Goal: Information Seeking & Learning: Get advice/opinions

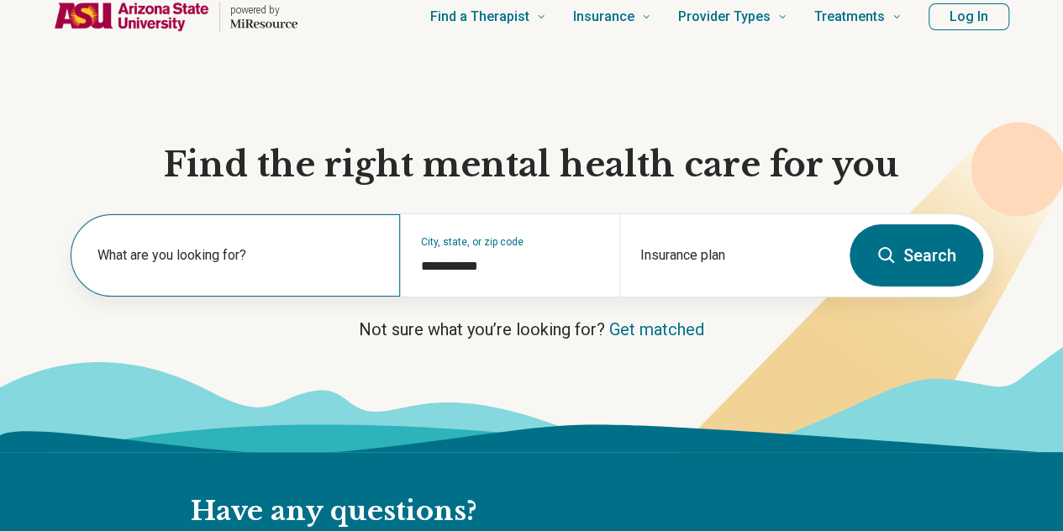
scroll to position [64, 0]
click at [324, 258] on label "What are you looking for?" at bounding box center [238, 255] width 282 height 20
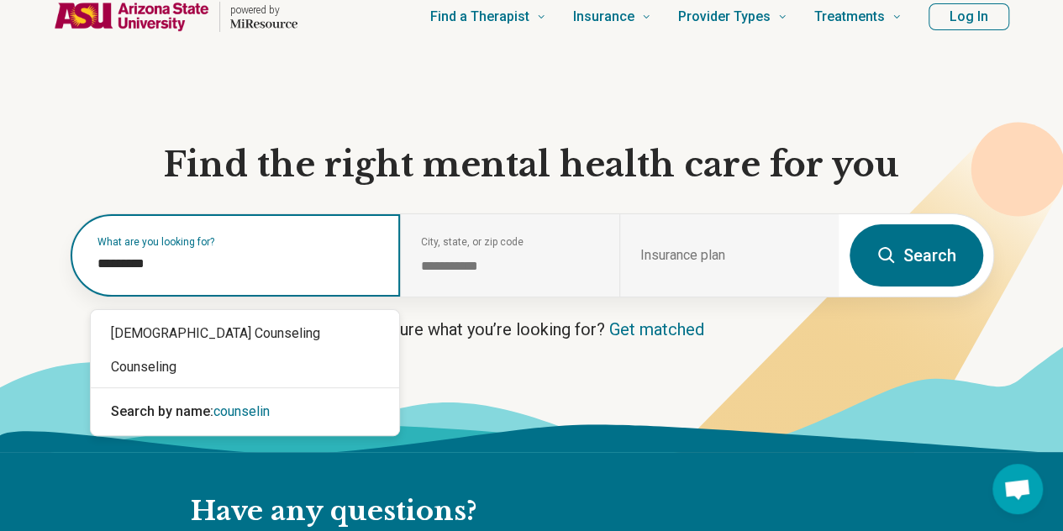
type input "**********"
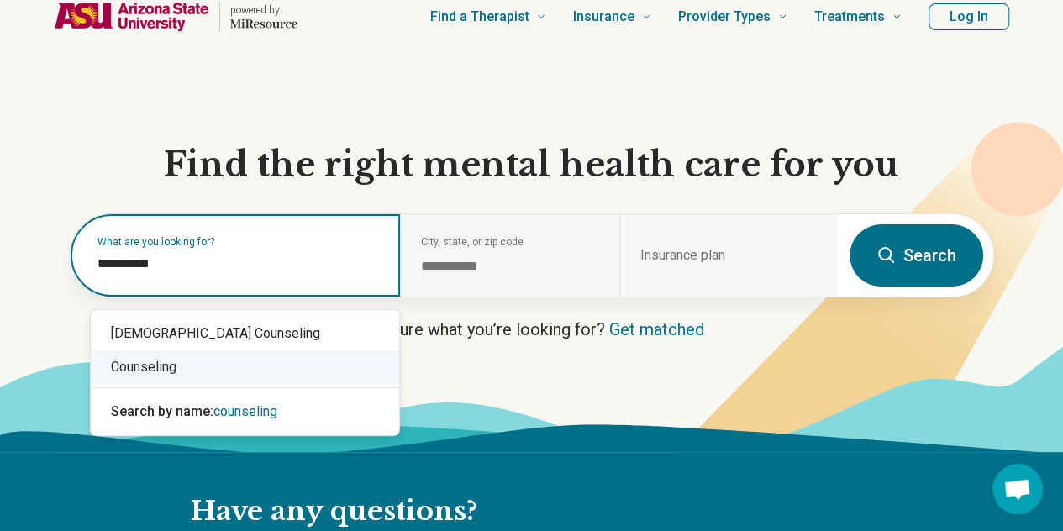
click at [297, 375] on div "Counseling" at bounding box center [245, 367] width 308 height 34
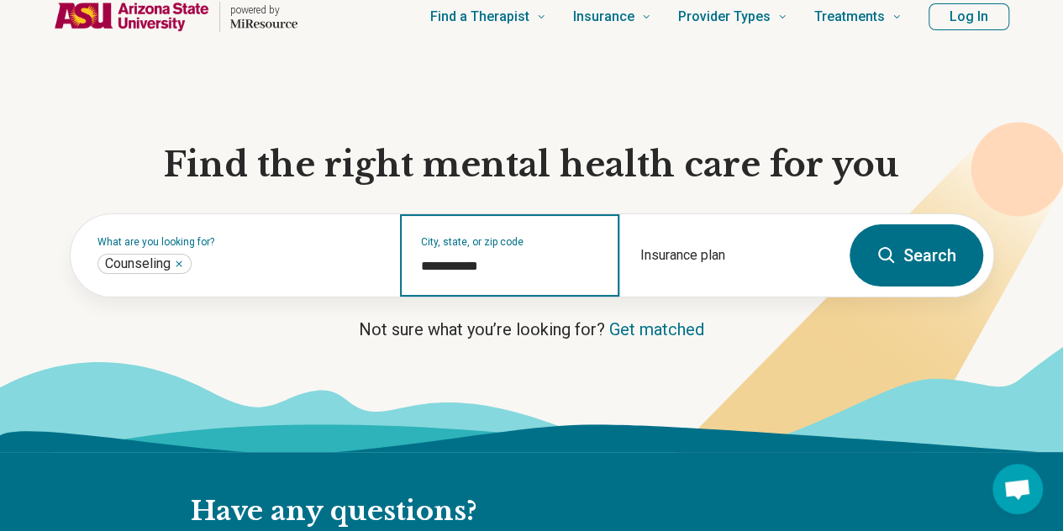
click at [532, 277] on input "**********" at bounding box center [510, 266] width 178 height 20
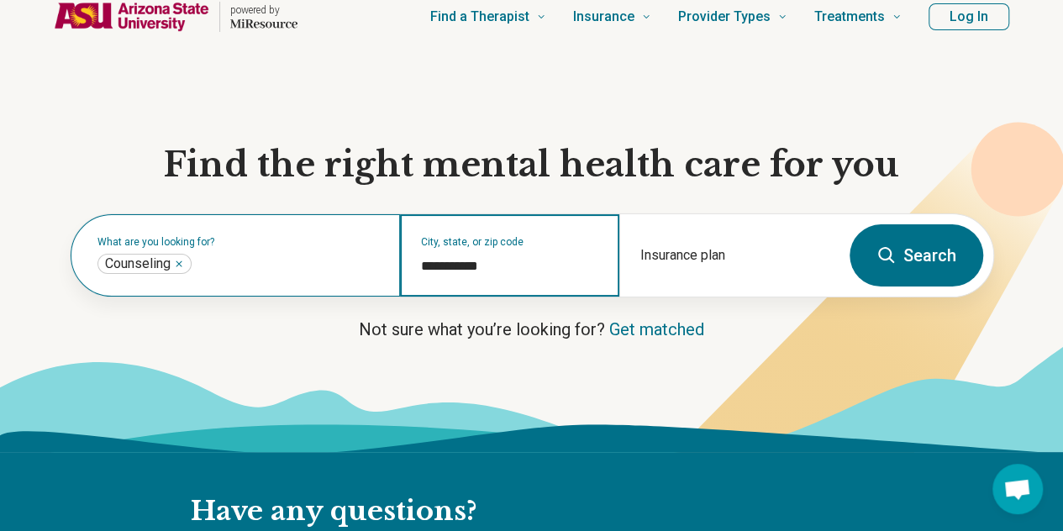
drag, startPoint x: 532, startPoint y: 277, endPoint x: 383, endPoint y: 264, distance: 149.3
click at [383, 264] on div "**********" at bounding box center [455, 255] width 769 height 82
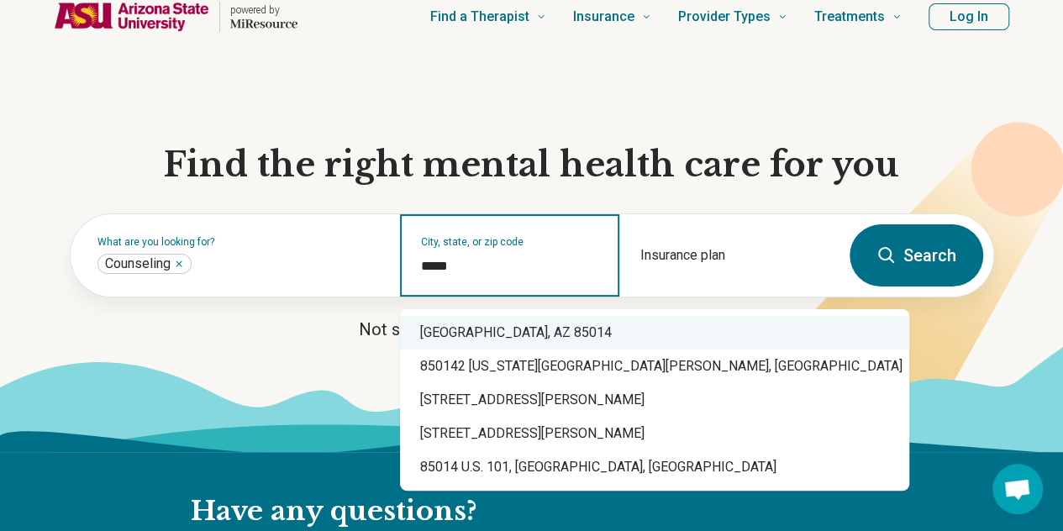
click at [481, 329] on div "Phoenix, AZ 85014" at bounding box center [654, 333] width 509 height 34
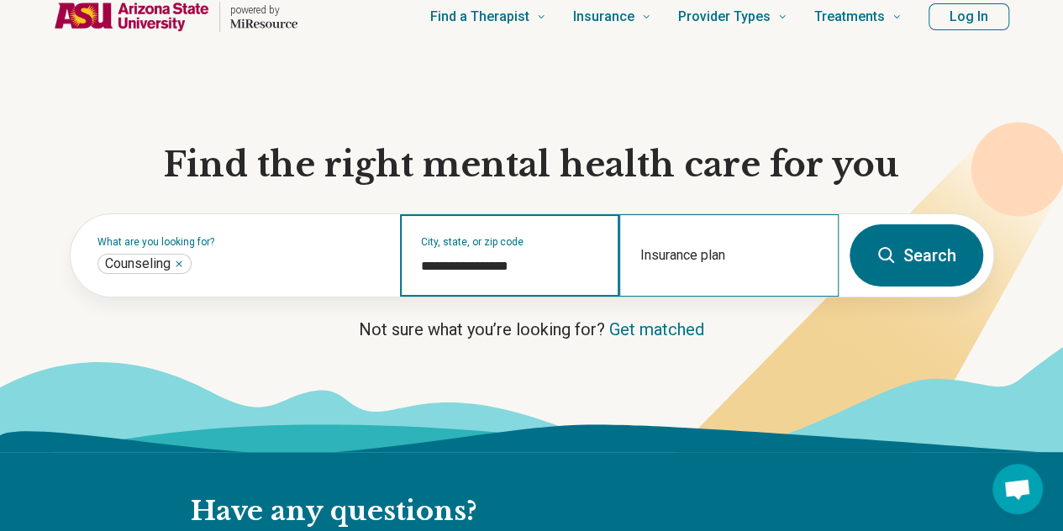
type input "**********"
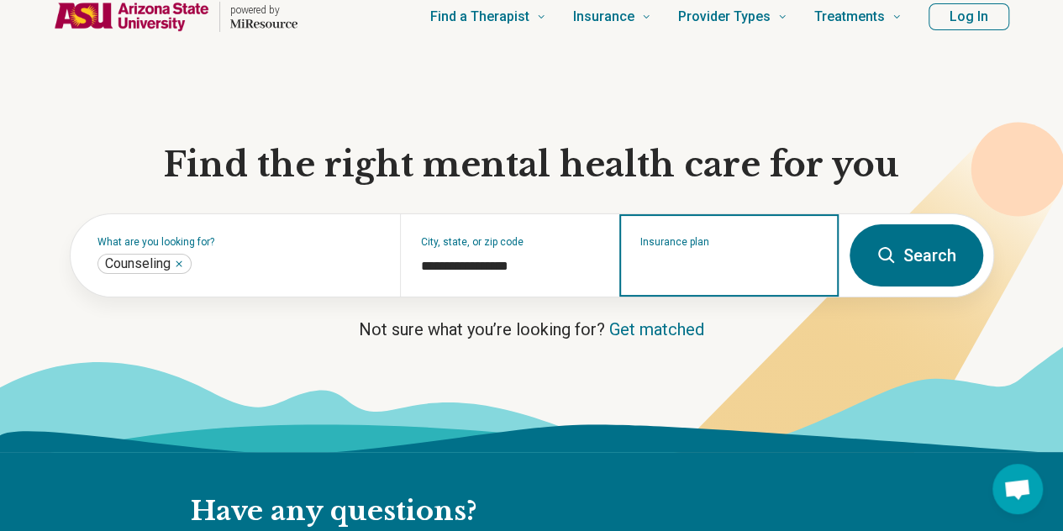
click at [726, 275] on input "Insurance plan" at bounding box center [729, 266] width 178 height 20
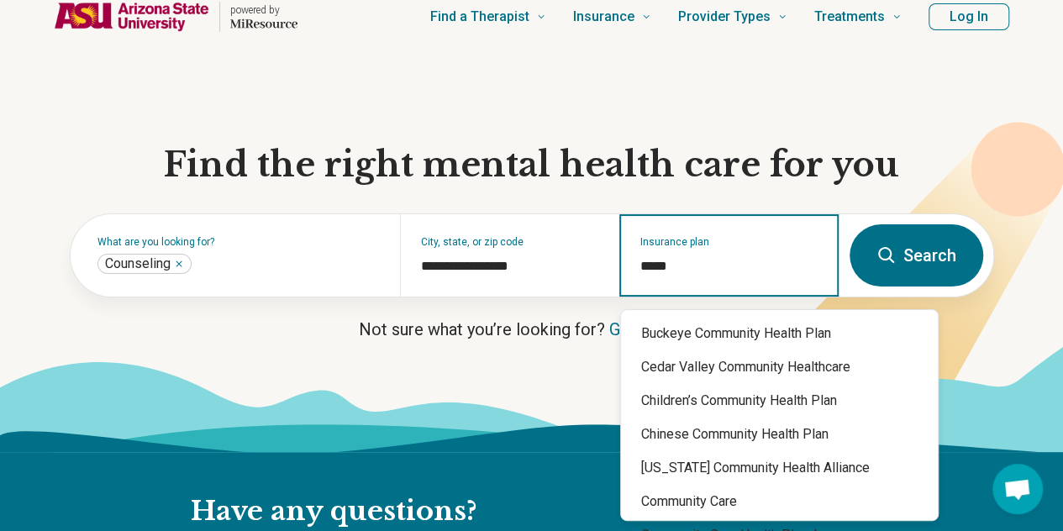
type input "******"
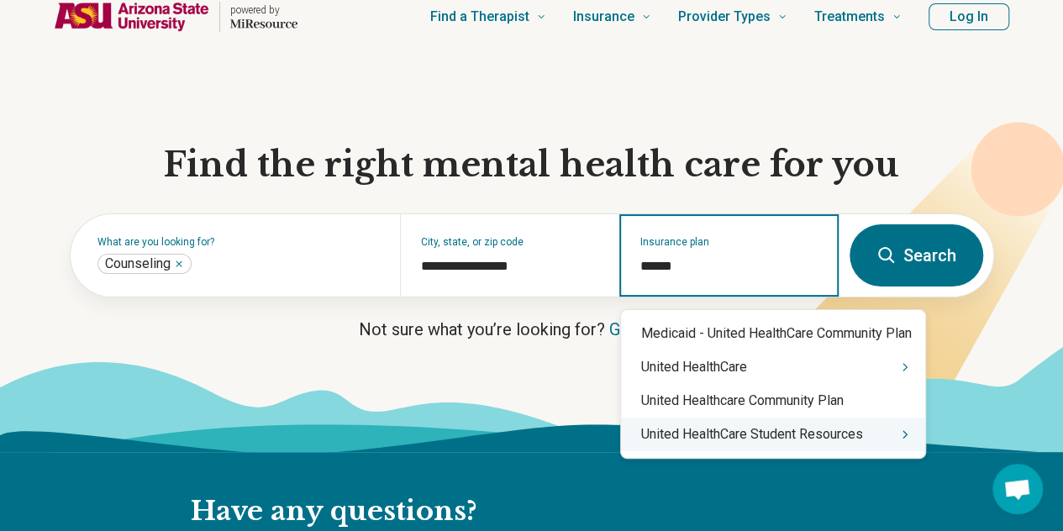
click at [738, 438] on div "United HealthCare Student Resources" at bounding box center [773, 435] width 304 height 34
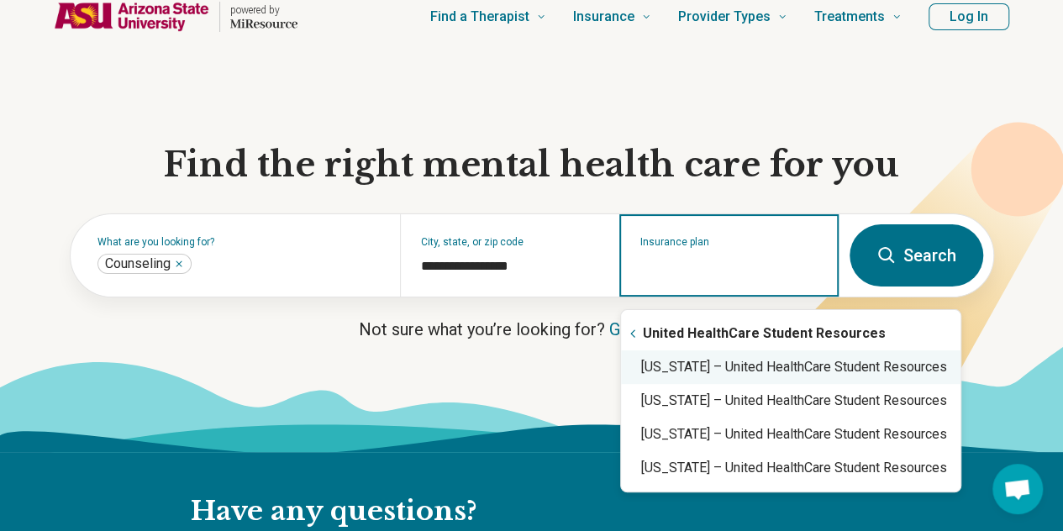
click at [766, 371] on div "Arizona – United HealthCare Student Resources" at bounding box center [791, 367] width 340 height 34
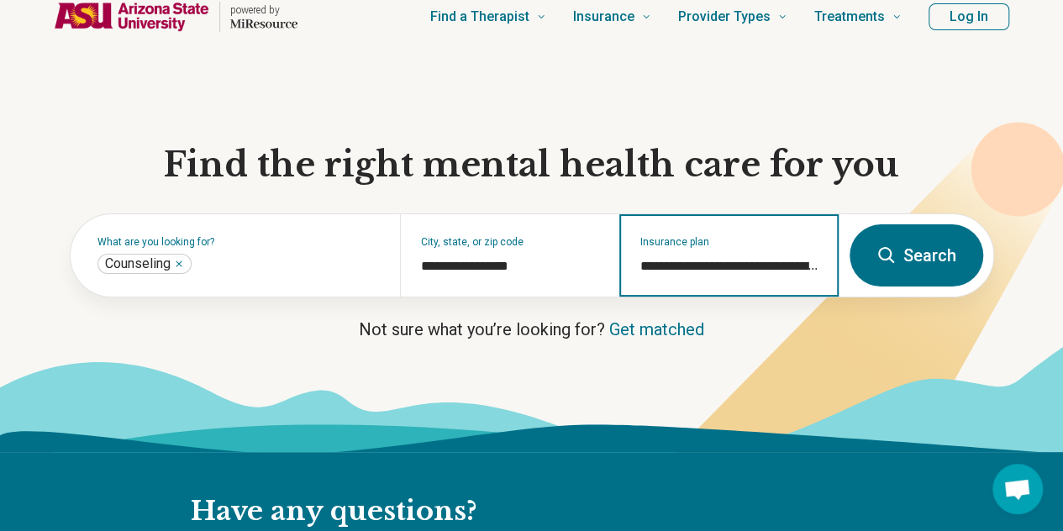
type input "**********"
click at [919, 258] on button "Search" at bounding box center [917, 255] width 134 height 62
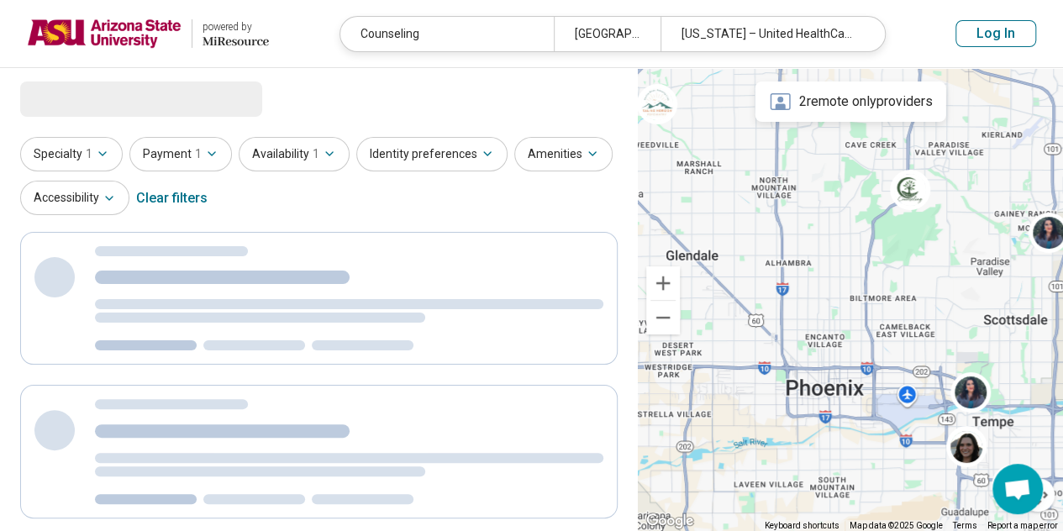
select select "***"
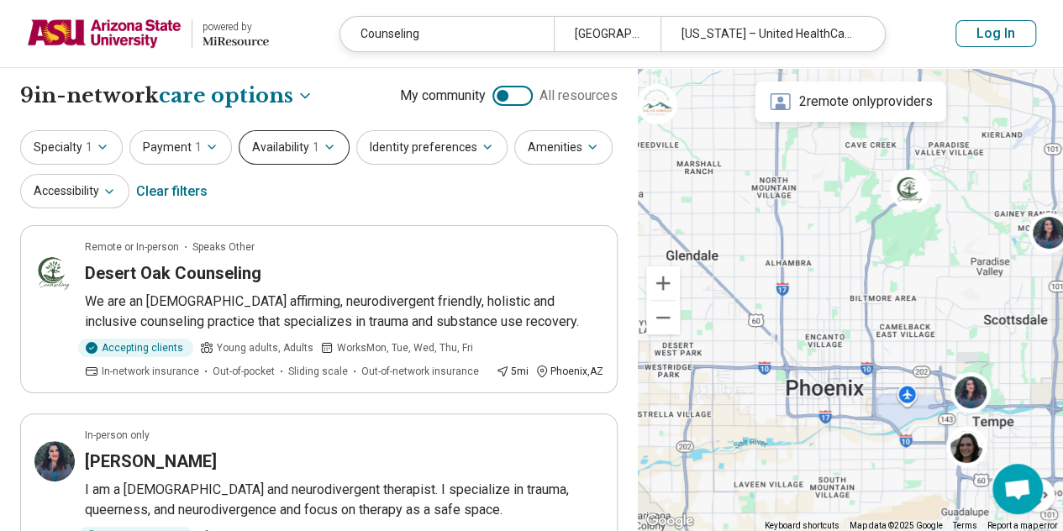
click at [324, 154] on button "Availability 1" at bounding box center [294, 147] width 111 height 34
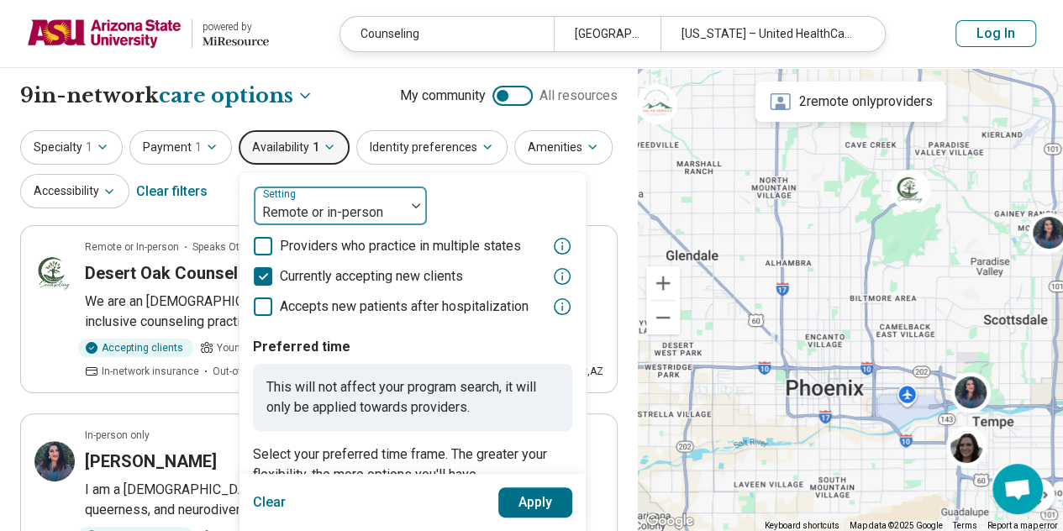
click at [405, 211] on div at bounding box center [416, 206] width 22 height 39
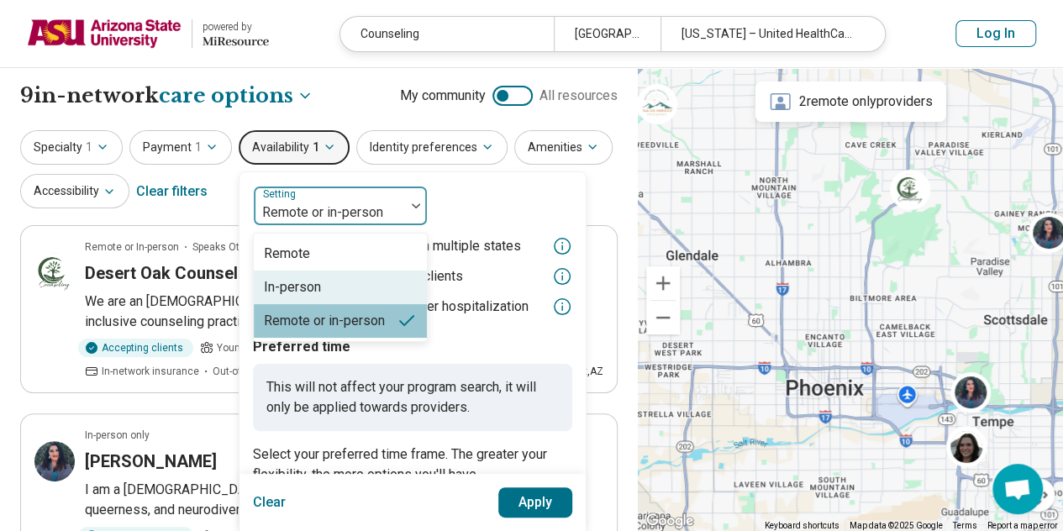
click at [354, 280] on div "In-person" at bounding box center [340, 288] width 173 height 34
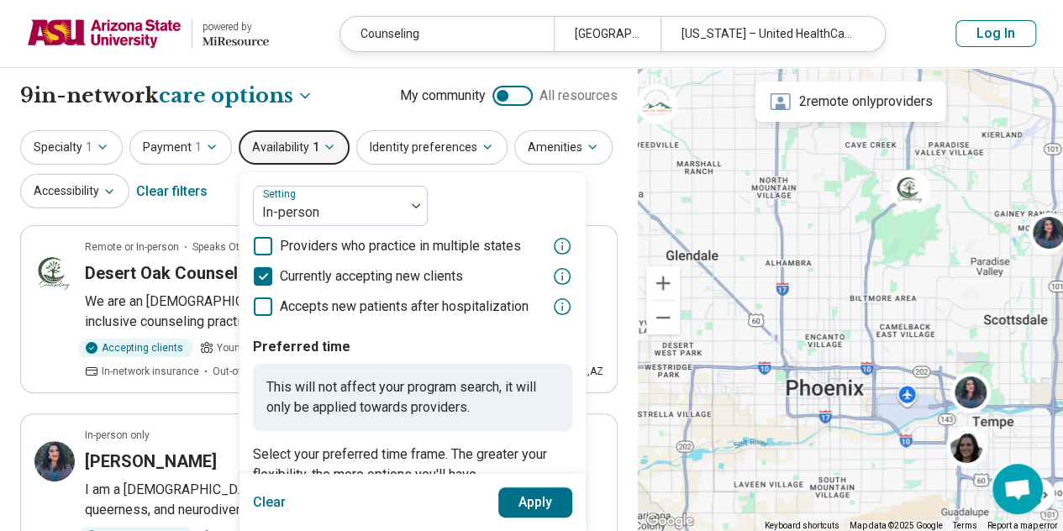
click at [515, 504] on button "Apply" at bounding box center [535, 502] width 75 height 30
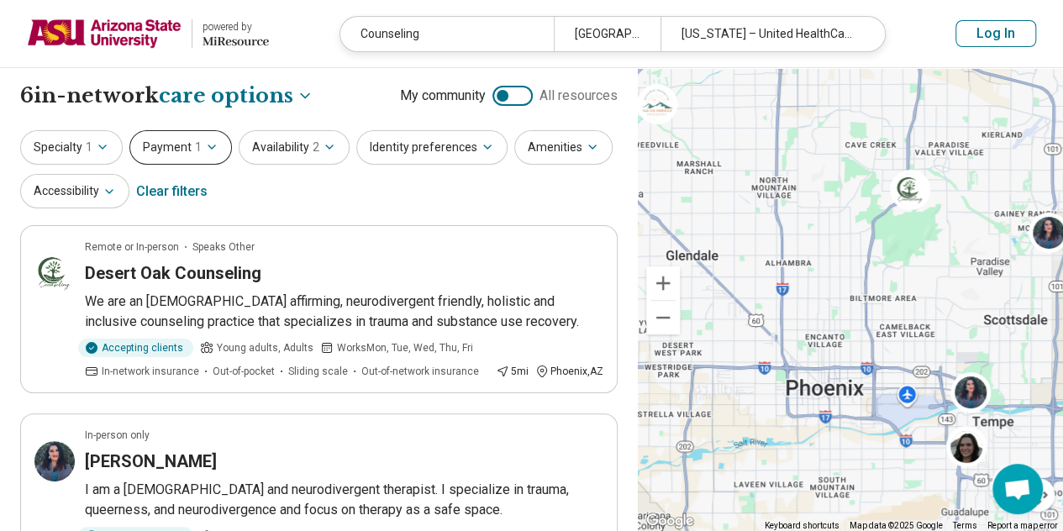
click at [217, 143] on button "Payment 1" at bounding box center [180, 147] width 103 height 34
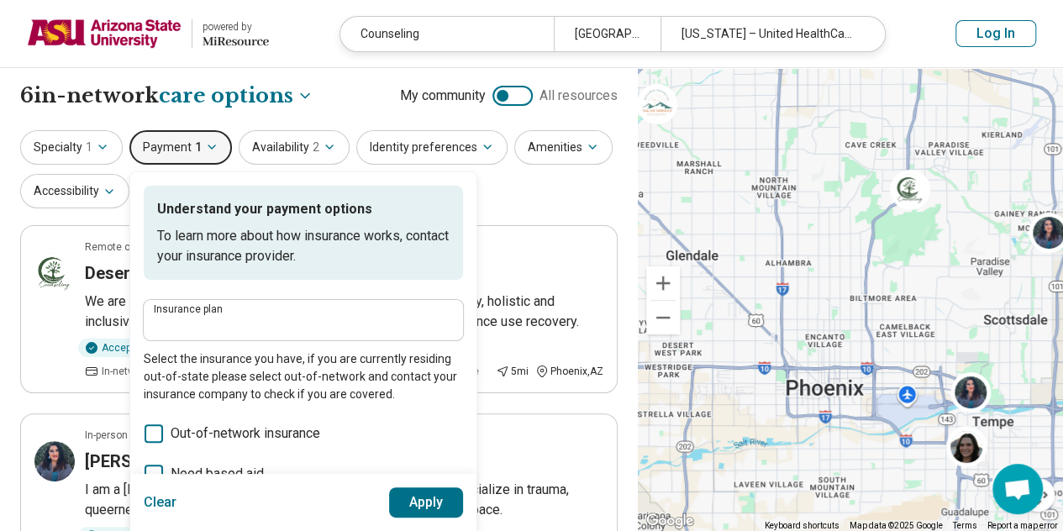
type input "**********"
click at [94, 103] on h1 "**********" at bounding box center [166, 96] width 293 height 29
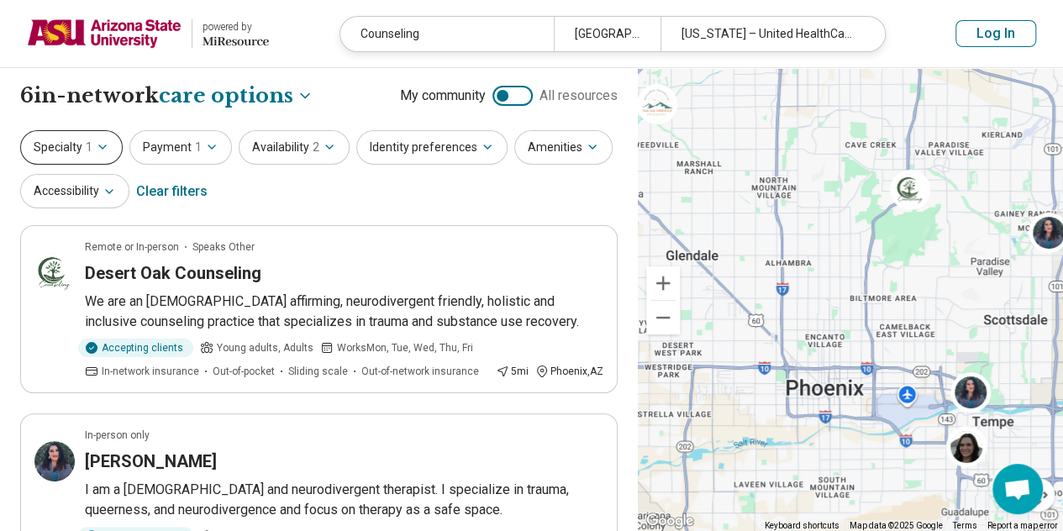
click at [107, 145] on icon "button" at bounding box center [102, 146] width 13 height 13
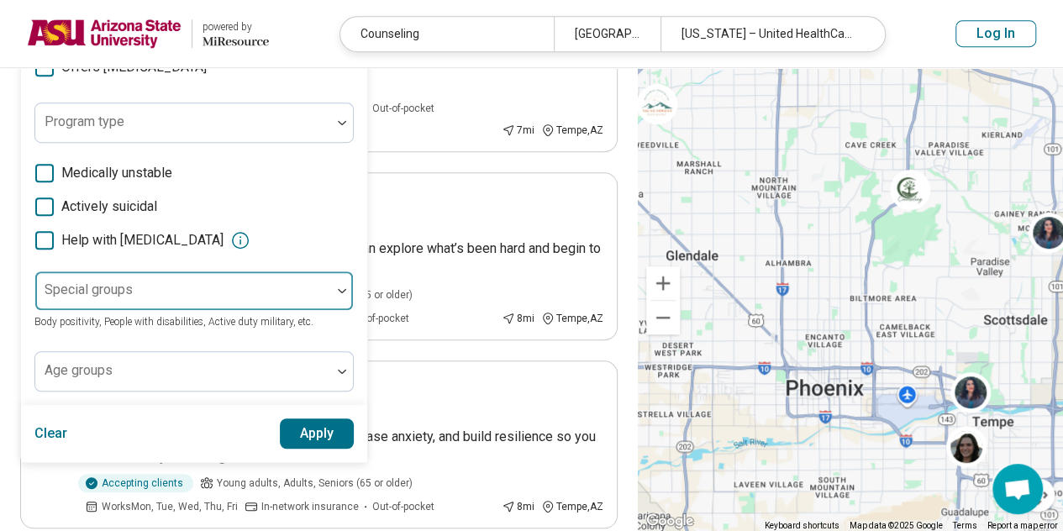
scroll to position [449, 0]
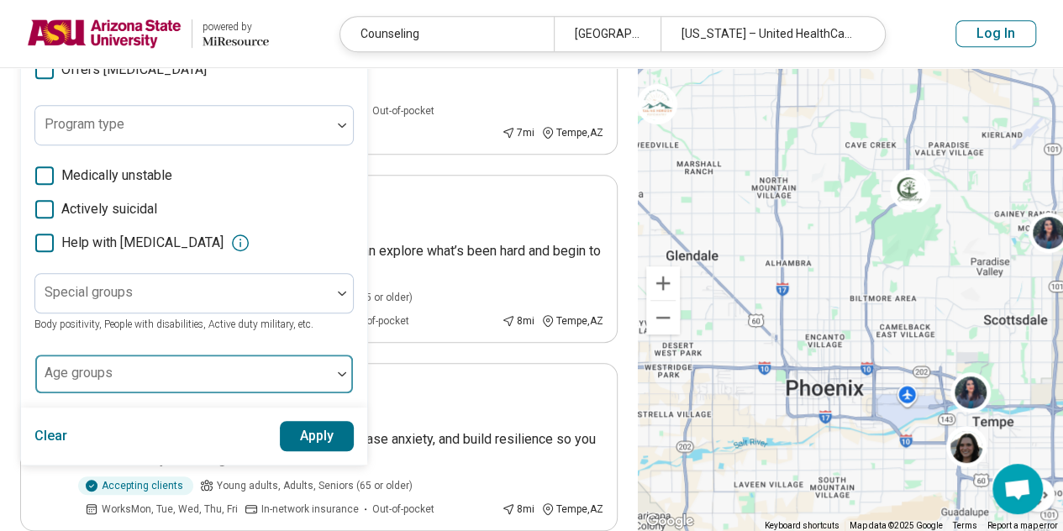
click at [237, 356] on div at bounding box center [183, 374] width 296 height 37
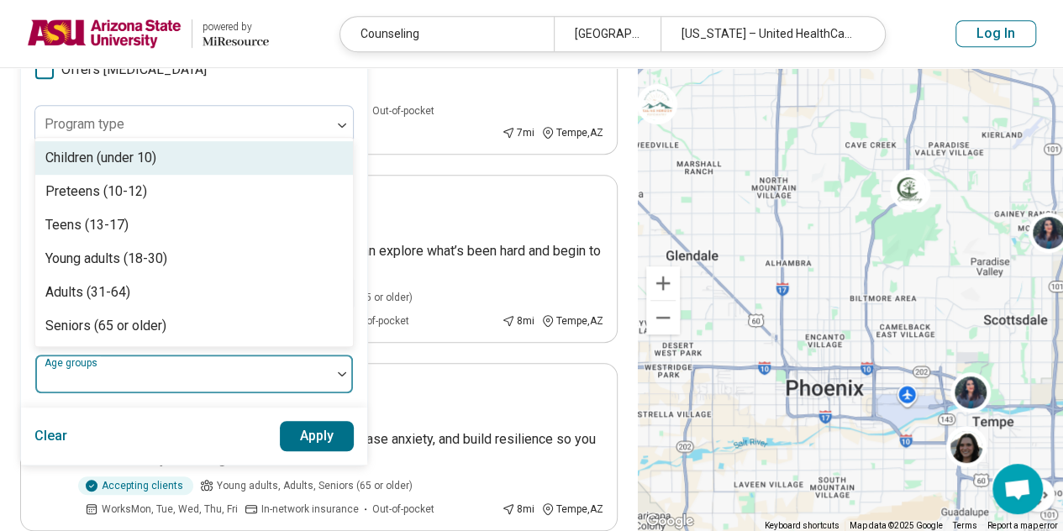
click at [220, 399] on div "Areas of focus Anxiety, Depression, Self-Esteem, etc. Modalities Talk Therapy, …" at bounding box center [194, 65] width 346 height 684
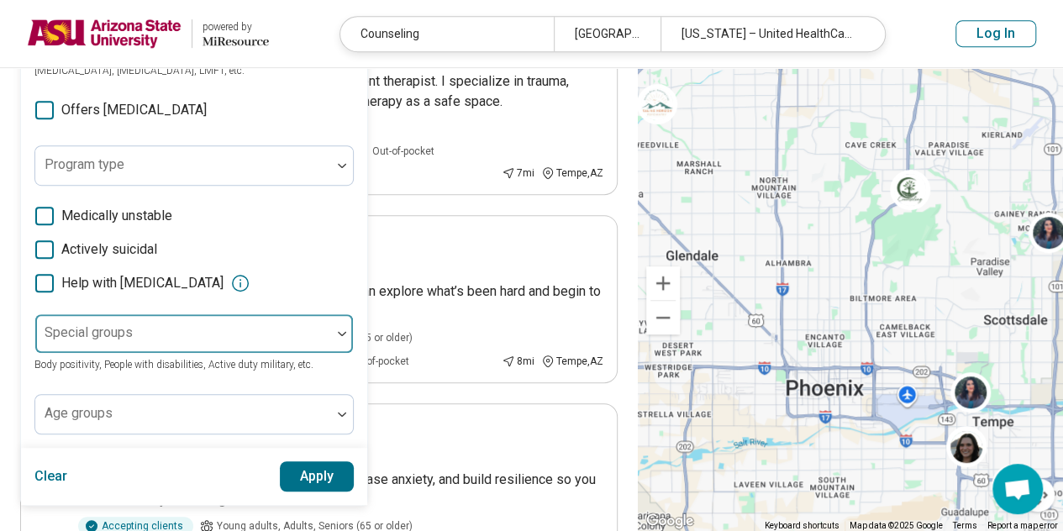
scroll to position [403, 0]
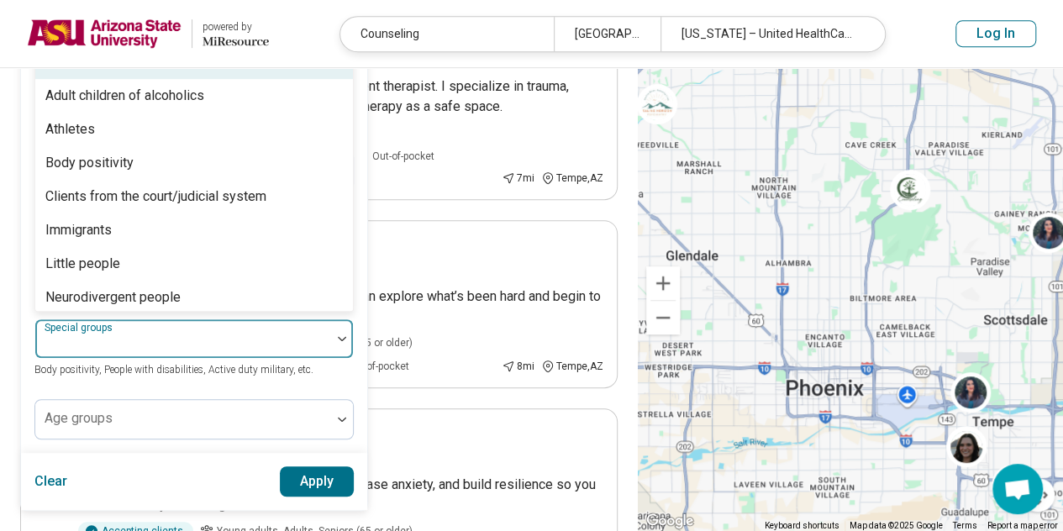
click at [334, 326] on div at bounding box center [342, 338] width 22 height 39
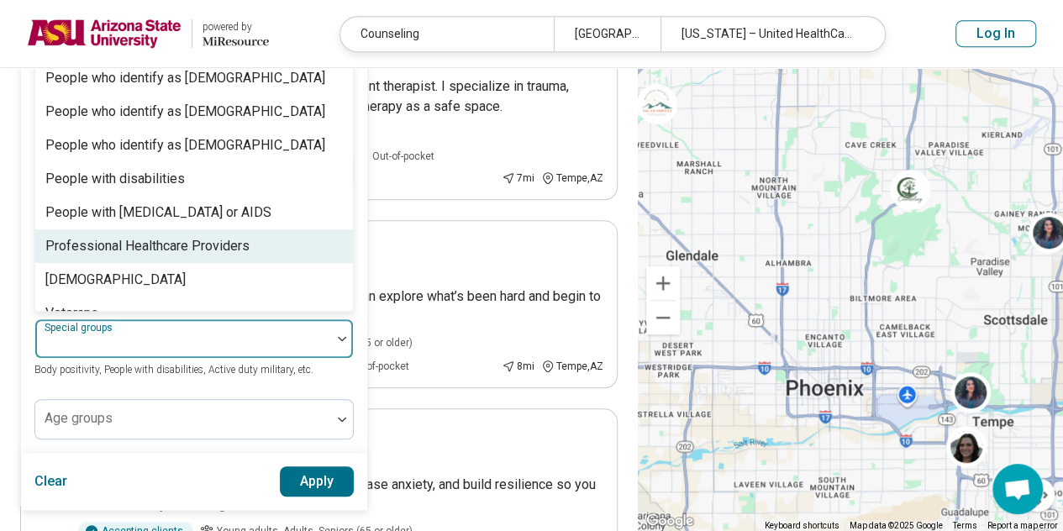
scroll to position [511, 0]
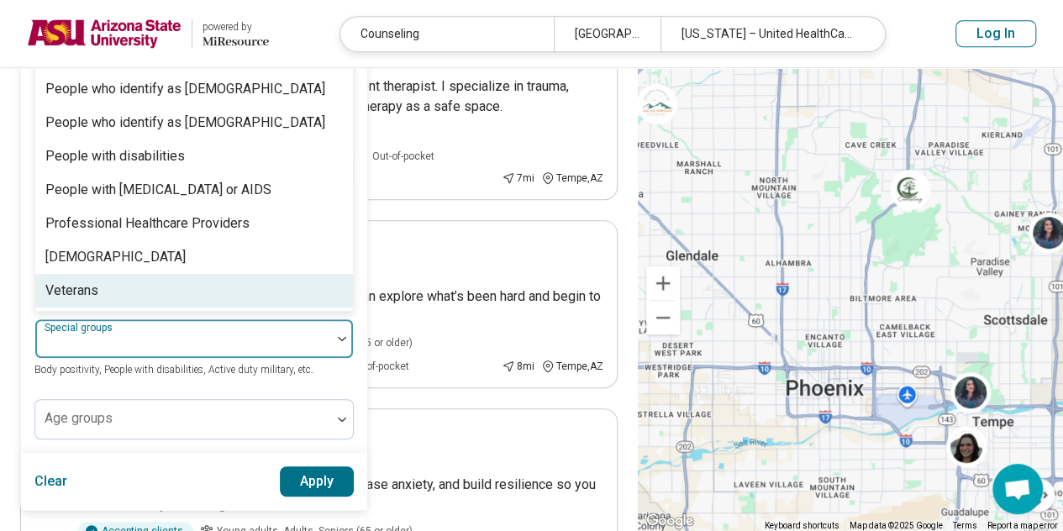
click at [311, 381] on div "Areas of focus Anxiety, Depression, Self-Esteem, etc. Modalities Talk Therapy, …" at bounding box center [193, 110] width 319 height 657
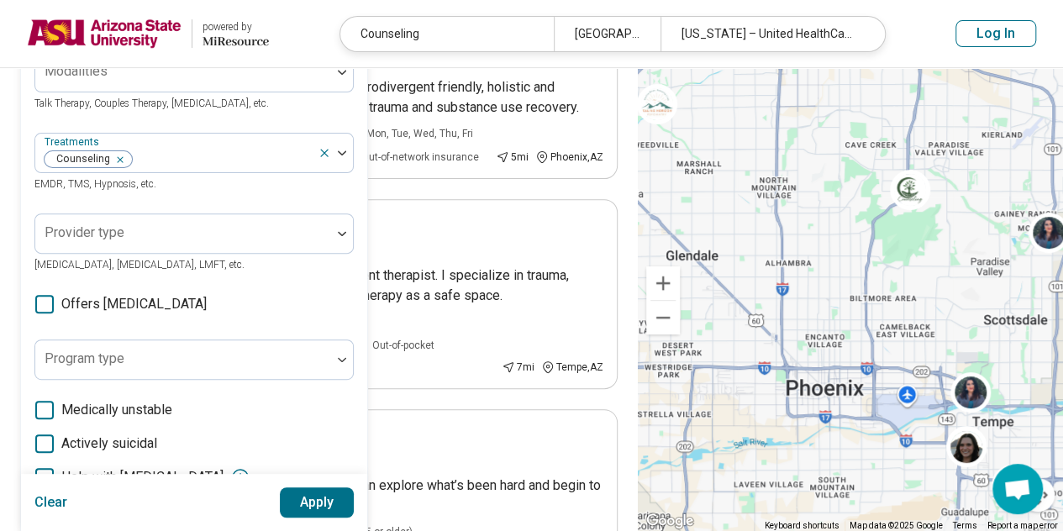
scroll to position [213, 0]
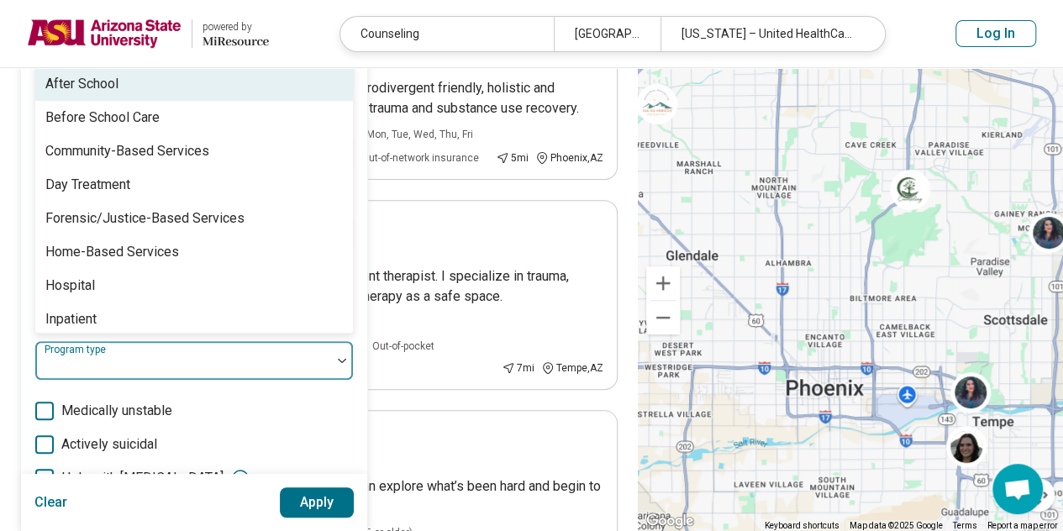
click at [315, 365] on div at bounding box center [183, 368] width 282 height 24
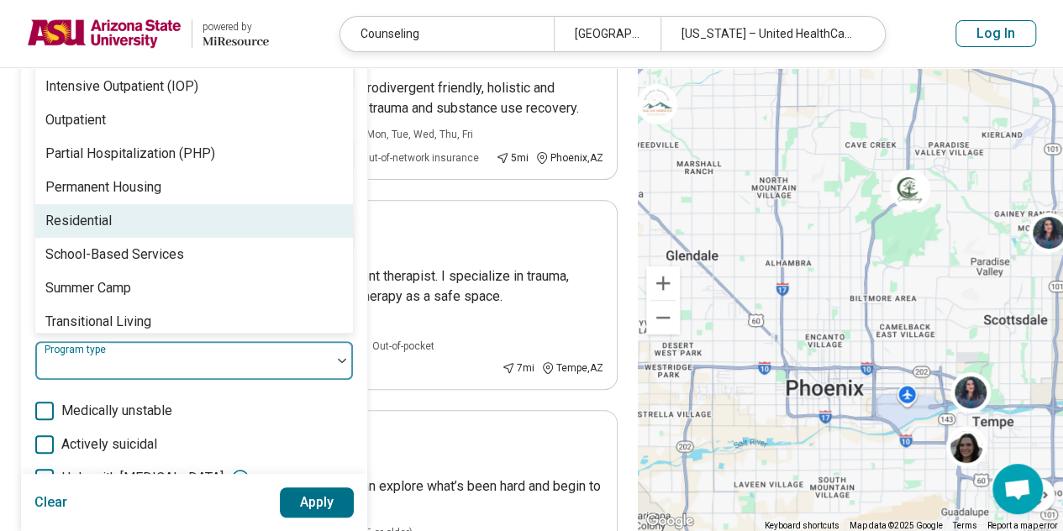
scroll to position [343, 0]
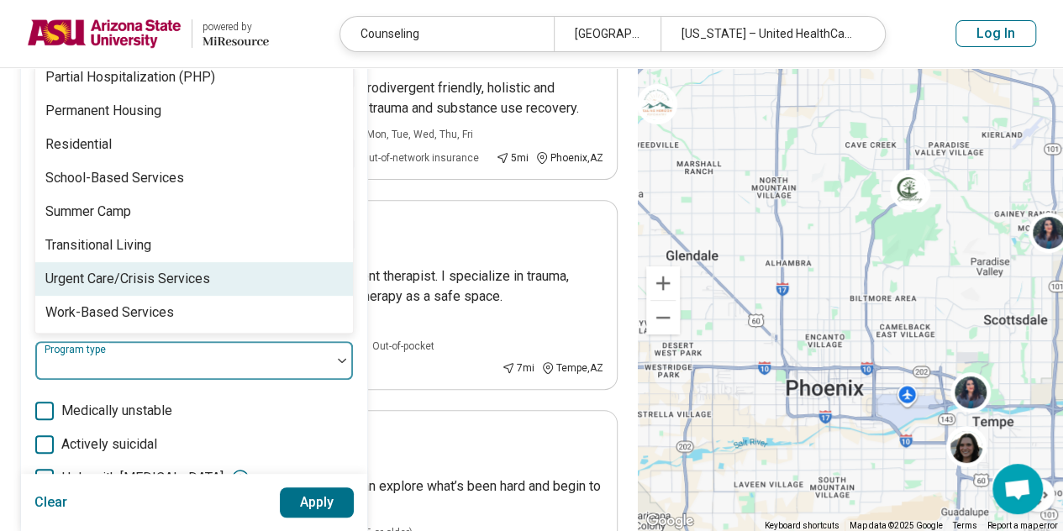
click at [303, 396] on div "Areas of focus Anxiety, Depression, Self-Esteem, etc. Modalities Talk Therapy, …" at bounding box center [193, 300] width 319 height 657
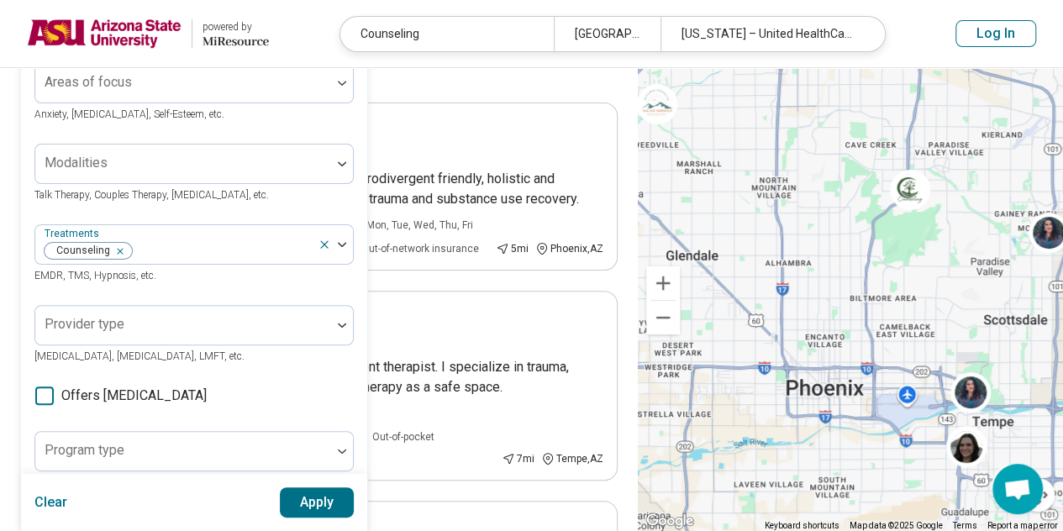
scroll to position [112, 0]
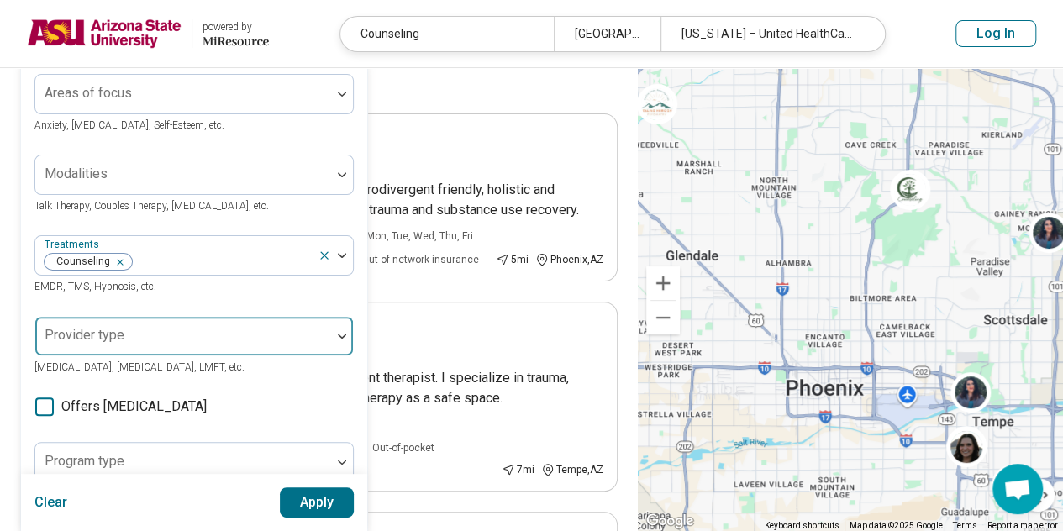
click at [324, 334] on div at bounding box center [183, 336] width 296 height 37
click at [325, 357] on div "Provider type Psychologist, Psychiatrist, LMFT, etc." at bounding box center [193, 346] width 319 height 61
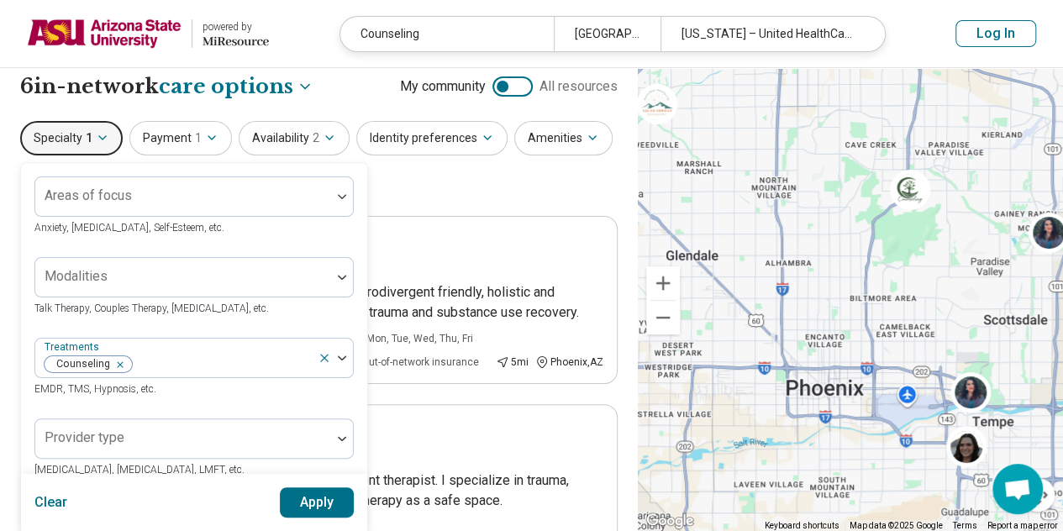
scroll to position [1, 0]
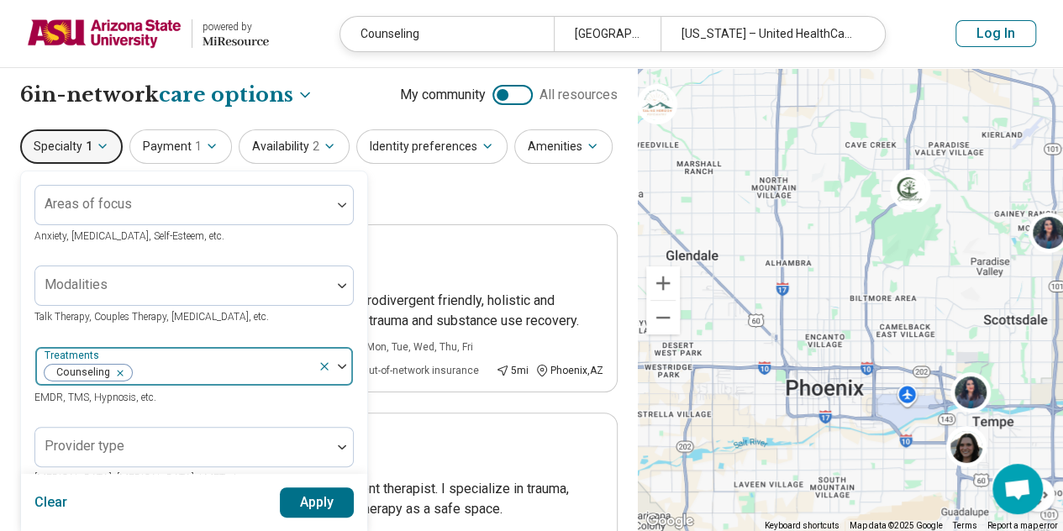
click at [348, 369] on div at bounding box center [335, 366] width 35 height 39
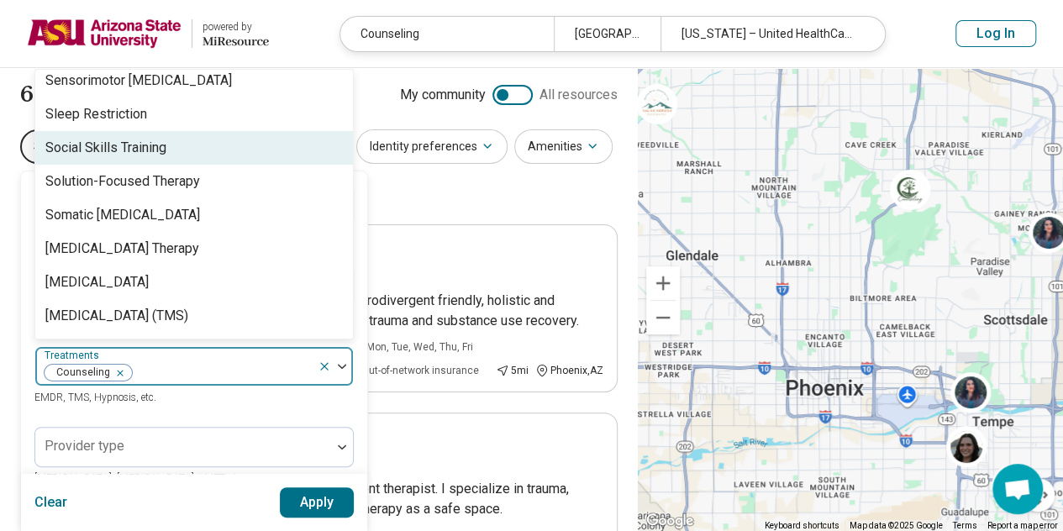
scroll to position [3126, 0]
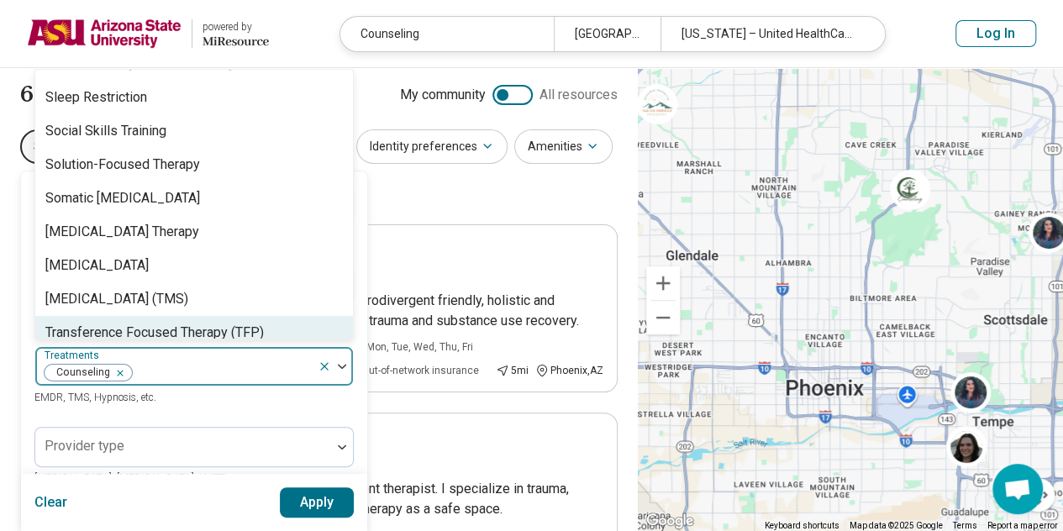
click at [123, 372] on div "Remove [object Object]" at bounding box center [117, 373] width 20 height 20
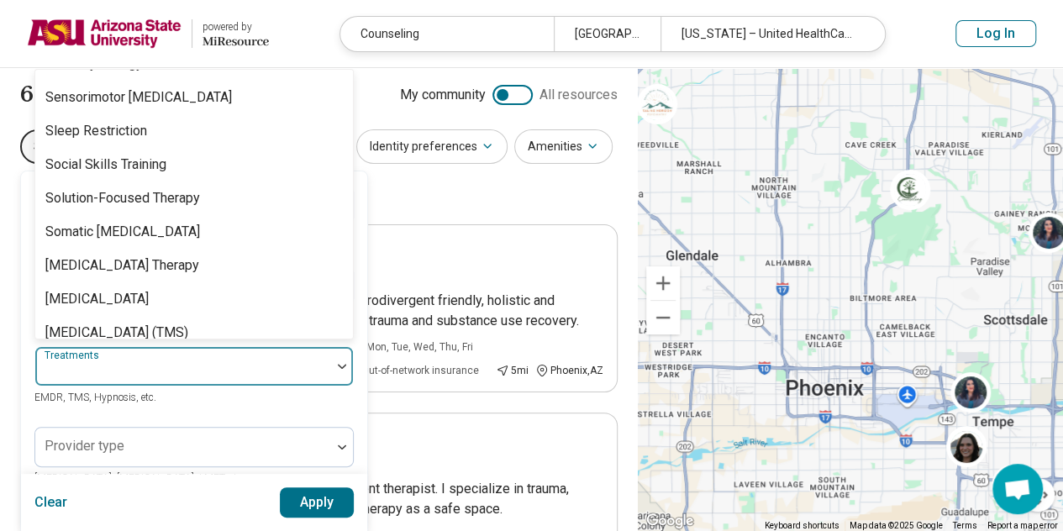
scroll to position [3159, 0]
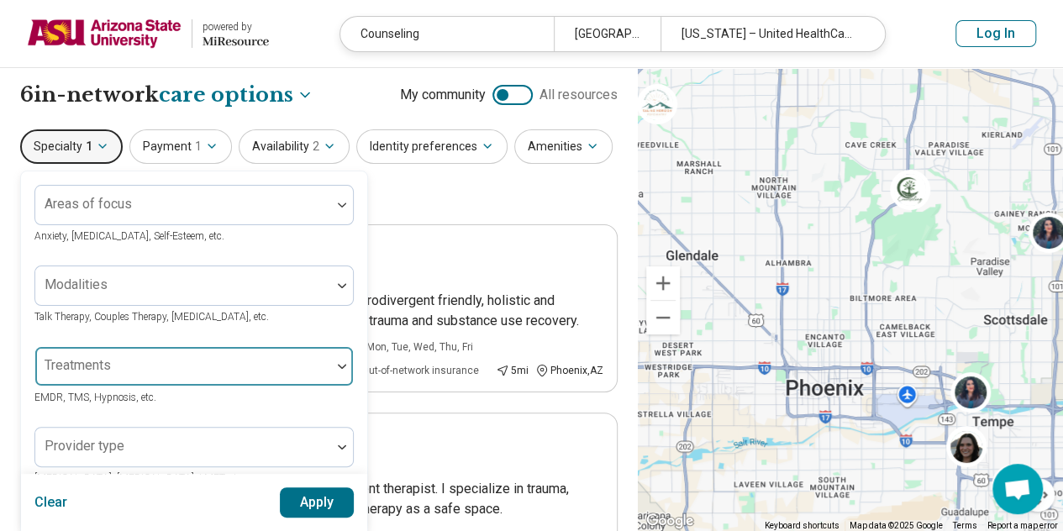
click at [321, 498] on button "Apply" at bounding box center [317, 502] width 75 height 30
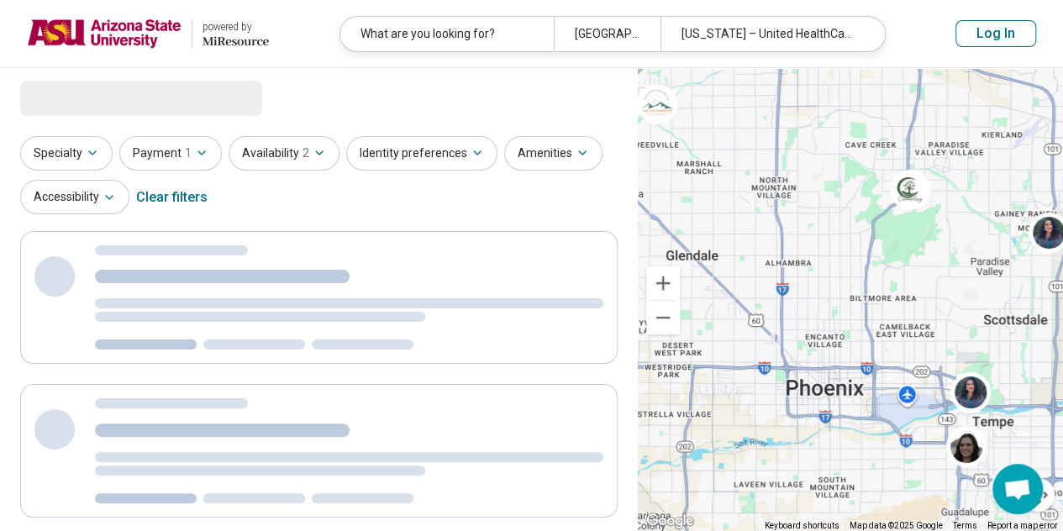
scroll to position [0, 0]
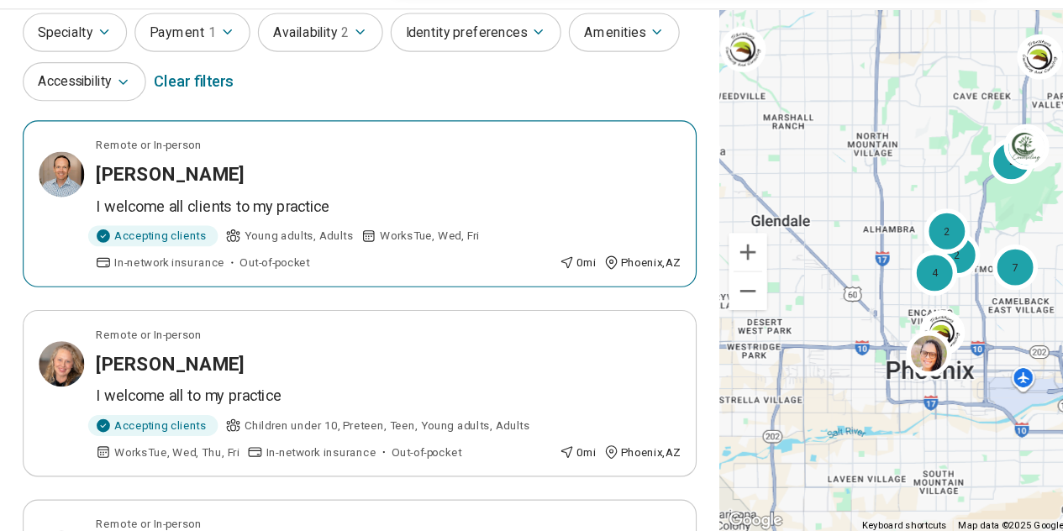
scroll to position [61, 0]
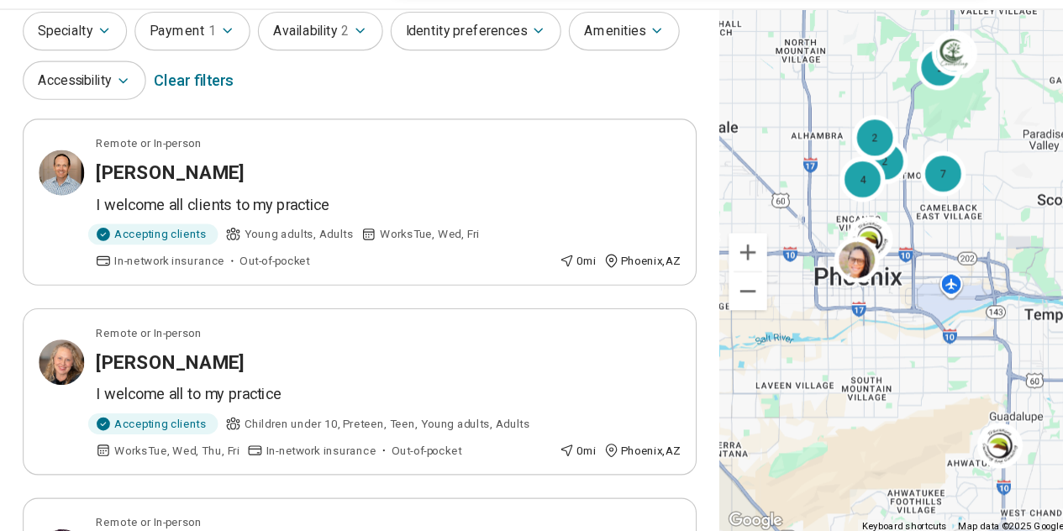
drag, startPoint x: 778, startPoint y: 360, endPoint x: 701, endPoint y: 266, distance: 121.8
click at [701, 266] on div "2 2 4 2 7 2" at bounding box center [850, 300] width 425 height 464
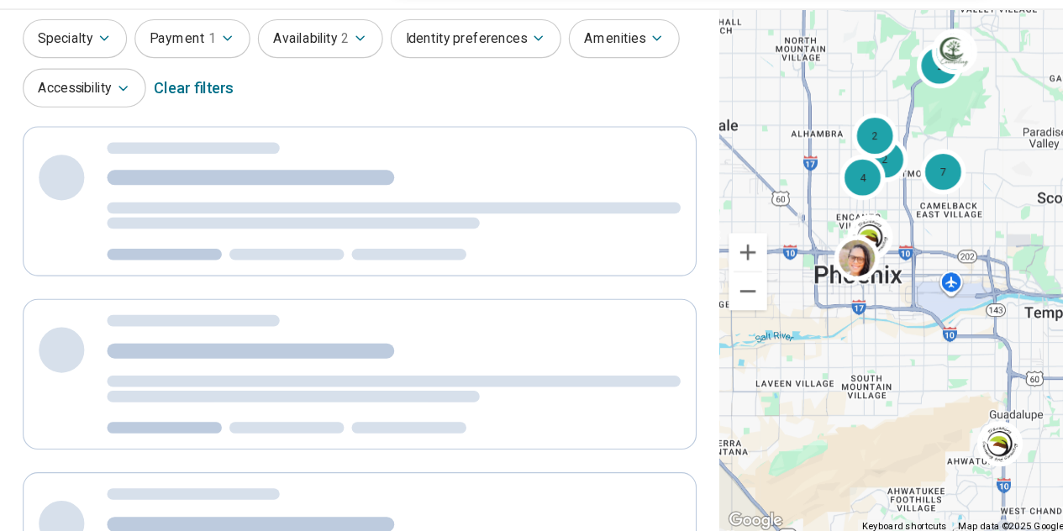
scroll to position [0, 0]
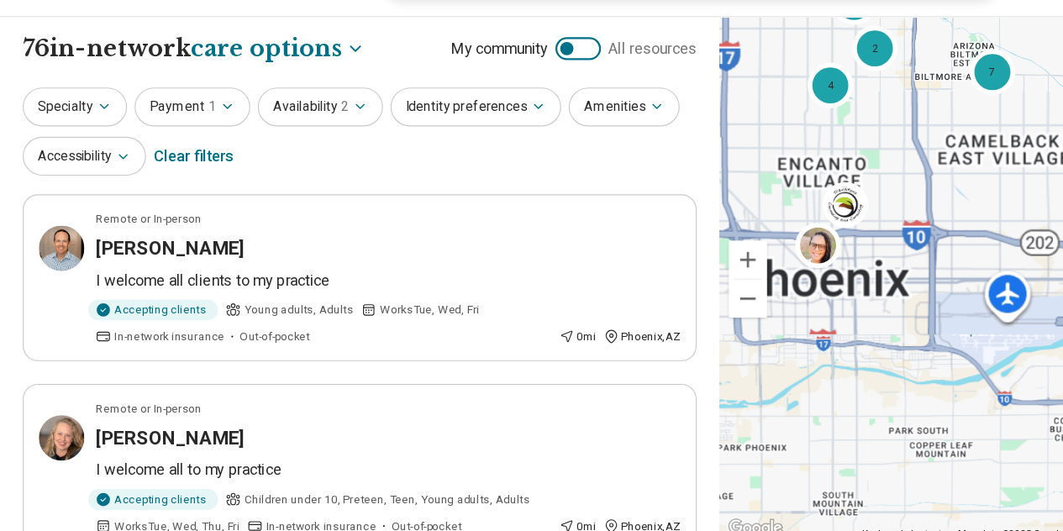
scroll to position [6, 0]
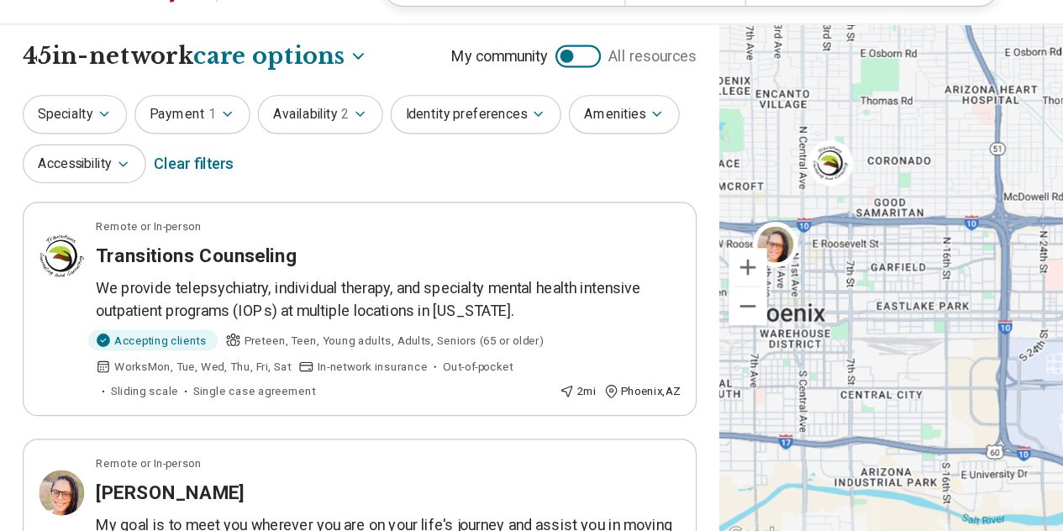
scroll to position [7, 0]
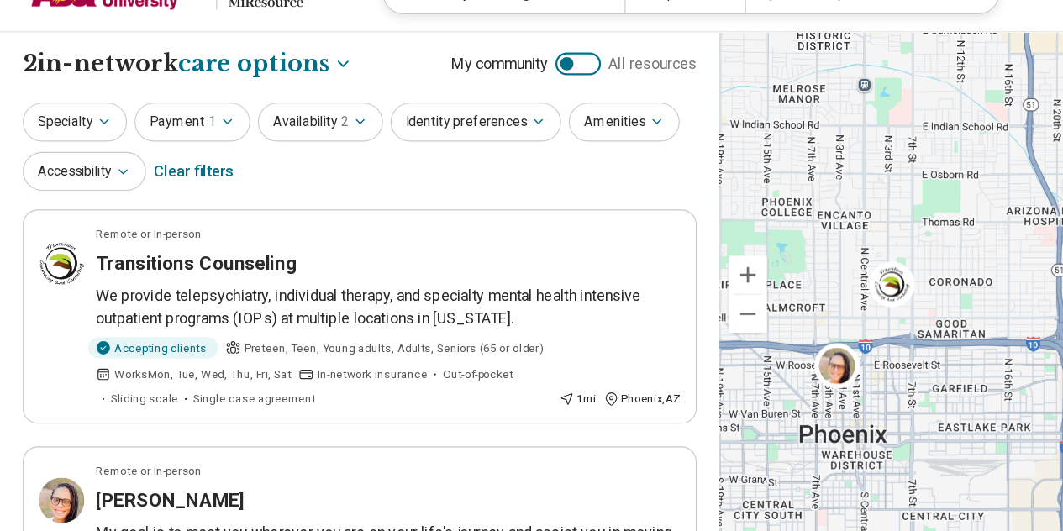
drag, startPoint x: 745, startPoint y: 298, endPoint x: 805, endPoint y: 408, distance: 125.6
click at [805, 408] on div at bounding box center [850, 300] width 425 height 464
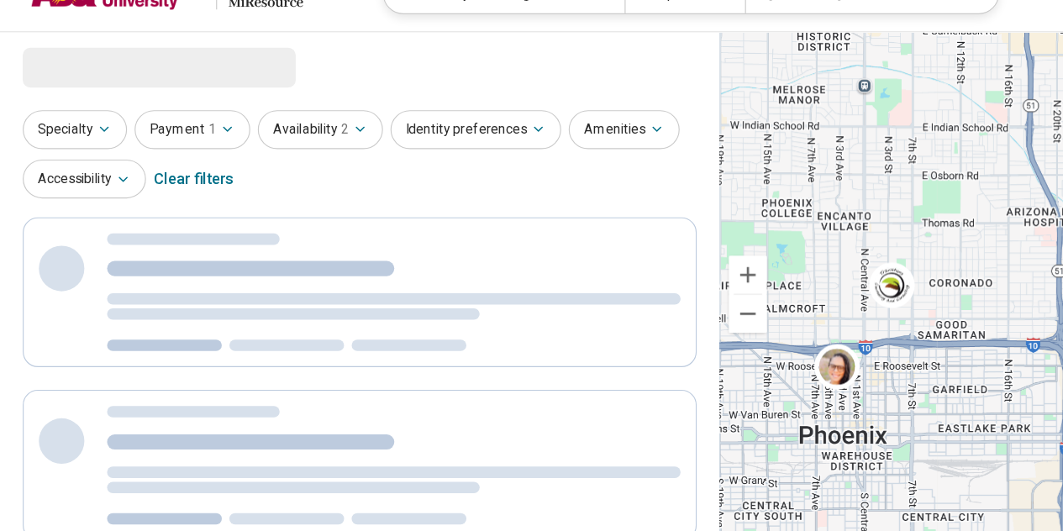
scroll to position [7, 0]
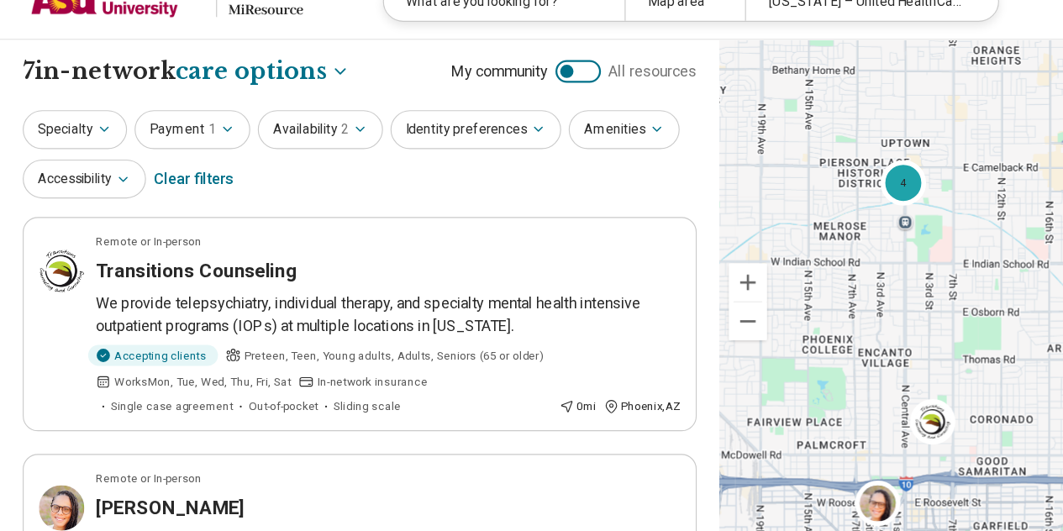
drag, startPoint x: 744, startPoint y: 229, endPoint x: 782, endPoint y: 346, distance: 123.1
click at [782, 346] on div "4 2" at bounding box center [850, 300] width 425 height 464
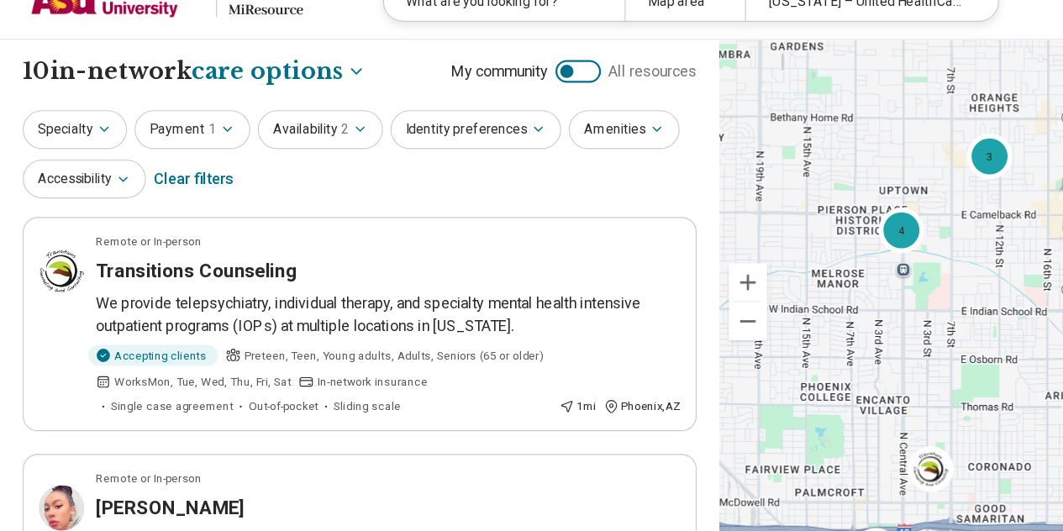
drag, startPoint x: 787, startPoint y: 270, endPoint x: 786, endPoint y: 338, distance: 68.1
click at [786, 338] on div "2 4 3" at bounding box center [850, 300] width 425 height 464
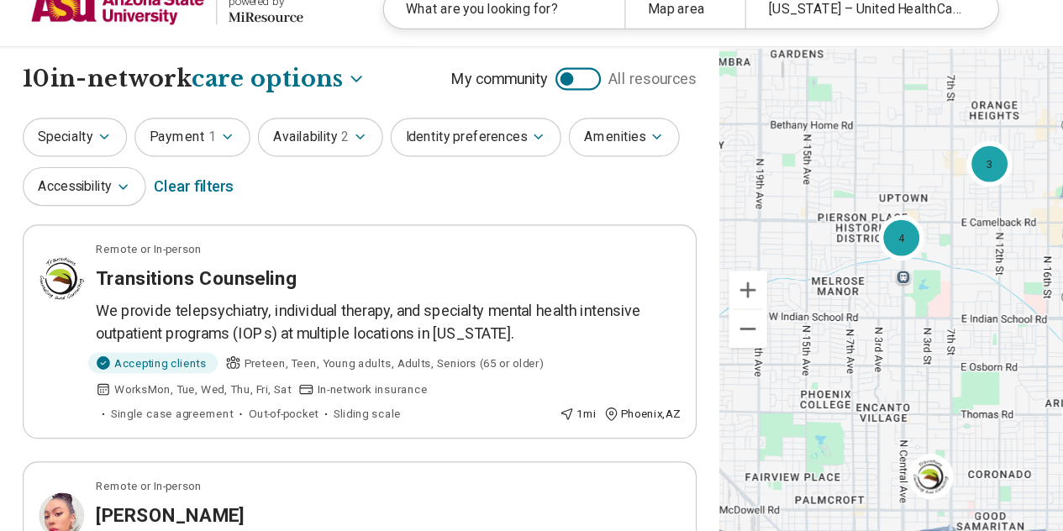
scroll to position [7, 0]
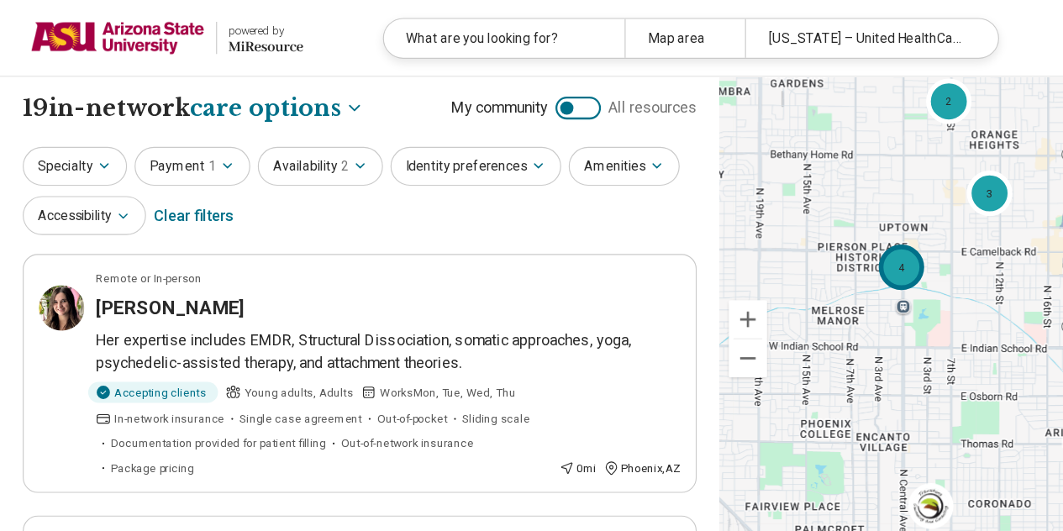
click at [798, 245] on div "4" at bounding box center [799, 237] width 40 height 40
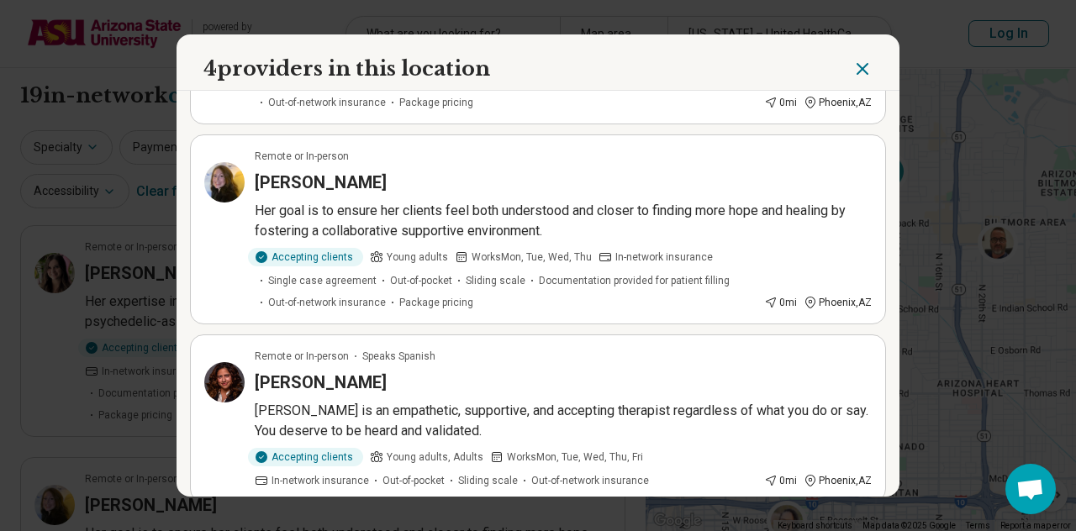
scroll to position [386, 0]
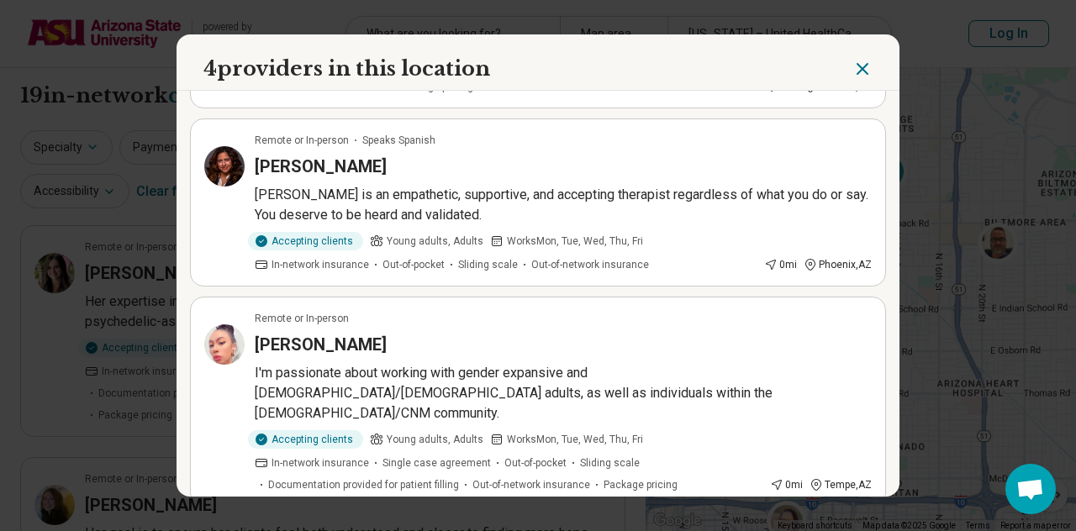
click at [398, 287] on ul "Remote or In-person Bethany Huffman Her expertise includes EMDR, Structural Dis…" at bounding box center [538, 112] width 696 height 788
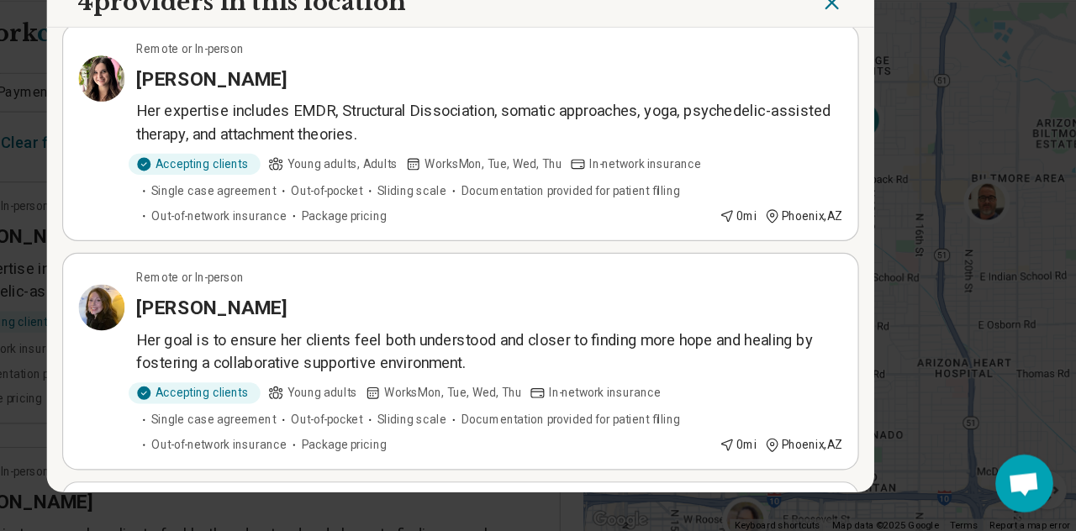
scroll to position [0, 0]
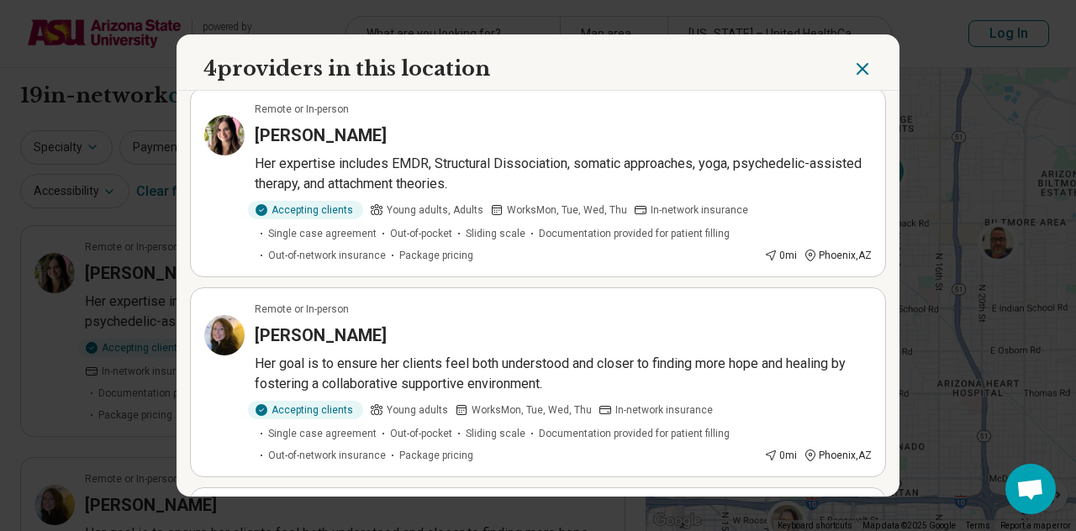
click at [299, 332] on h3 "Sara Gibson" at bounding box center [321, 336] width 132 height 24
click at [350, 129] on h3 "Bethany Huffman" at bounding box center [321, 136] width 132 height 24
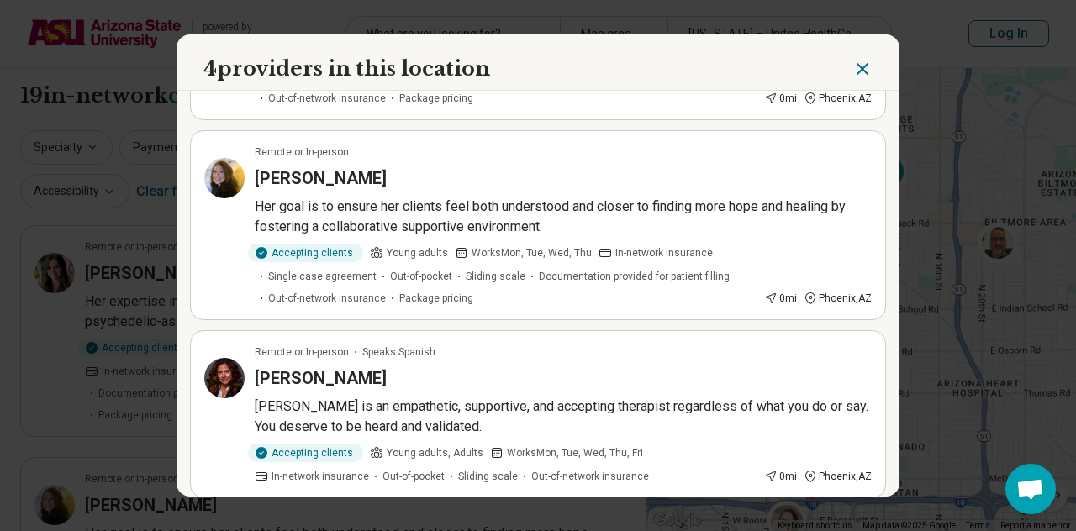
scroll to position [272, 0]
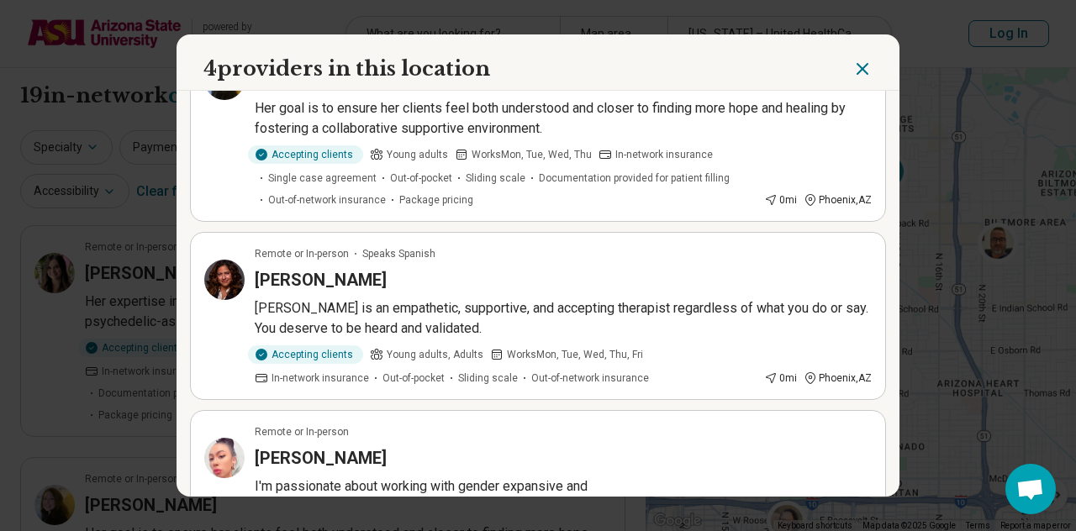
click at [266, 280] on h3 "Abigail Verdugo" at bounding box center [321, 280] width 132 height 24
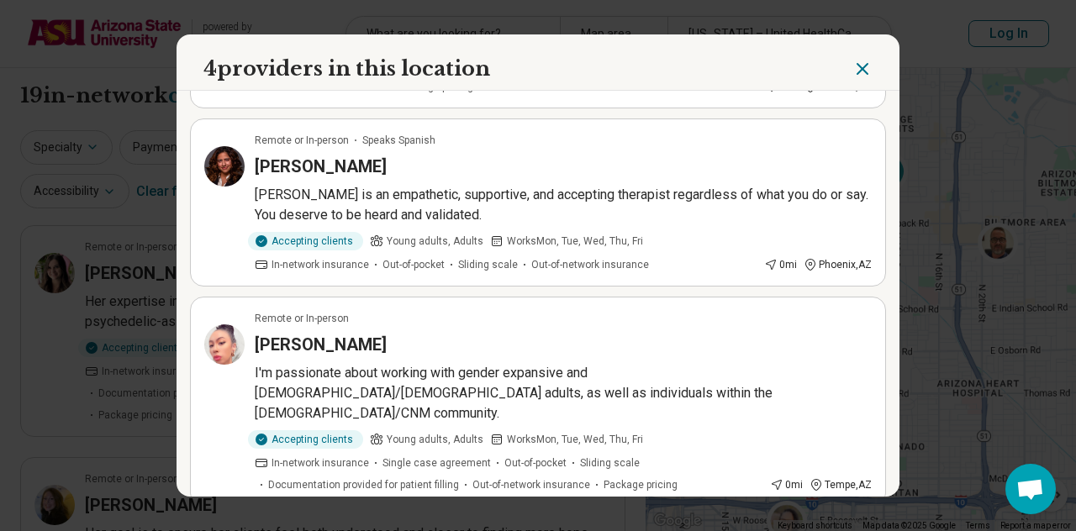
click at [323, 342] on h3 "Crista Jackson" at bounding box center [321, 345] width 132 height 24
click at [857, 67] on icon "Close" at bounding box center [862, 69] width 10 height 10
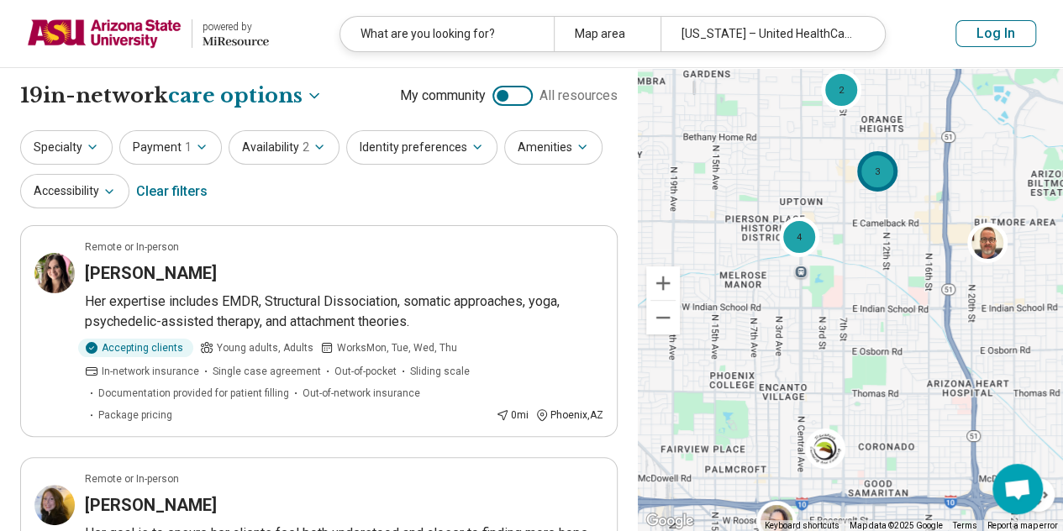
click at [882, 183] on div "3" at bounding box center [877, 171] width 40 height 40
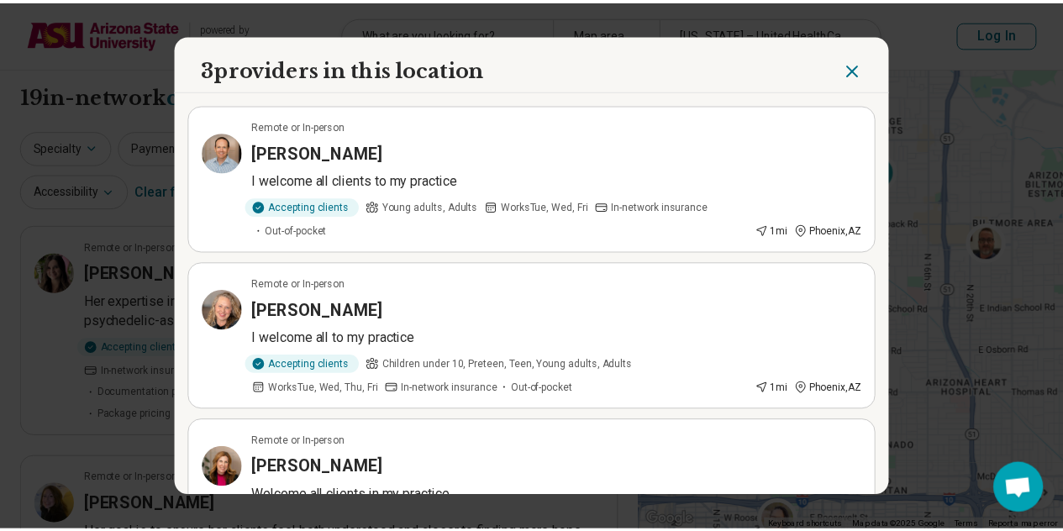
scroll to position [82, 0]
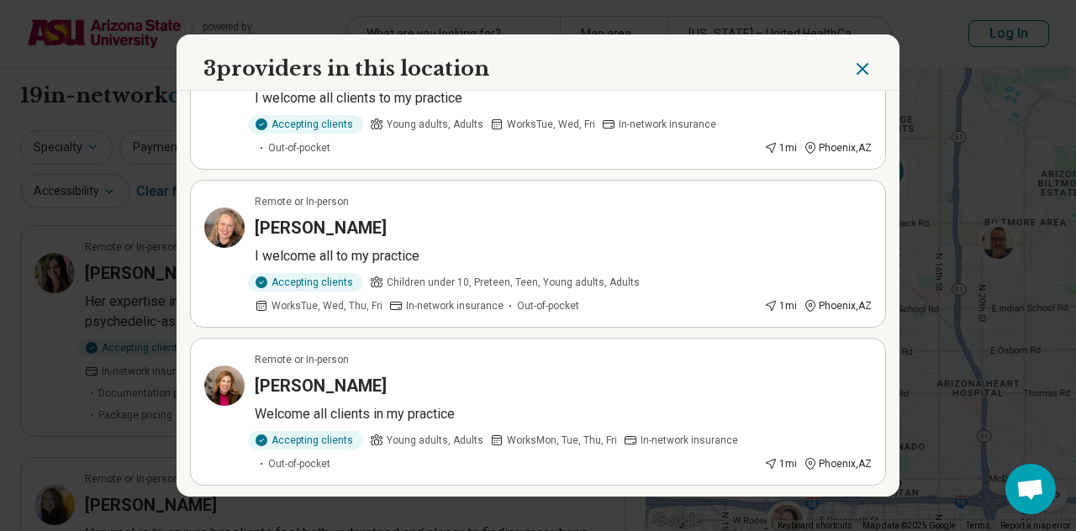
click at [283, 387] on h3 "Carrie McCahan" at bounding box center [321, 386] width 132 height 24
click at [344, 228] on h3 "Lindsey Greene" at bounding box center [321, 228] width 132 height 24
click at [856, 66] on icon "Close" at bounding box center [862, 69] width 20 height 20
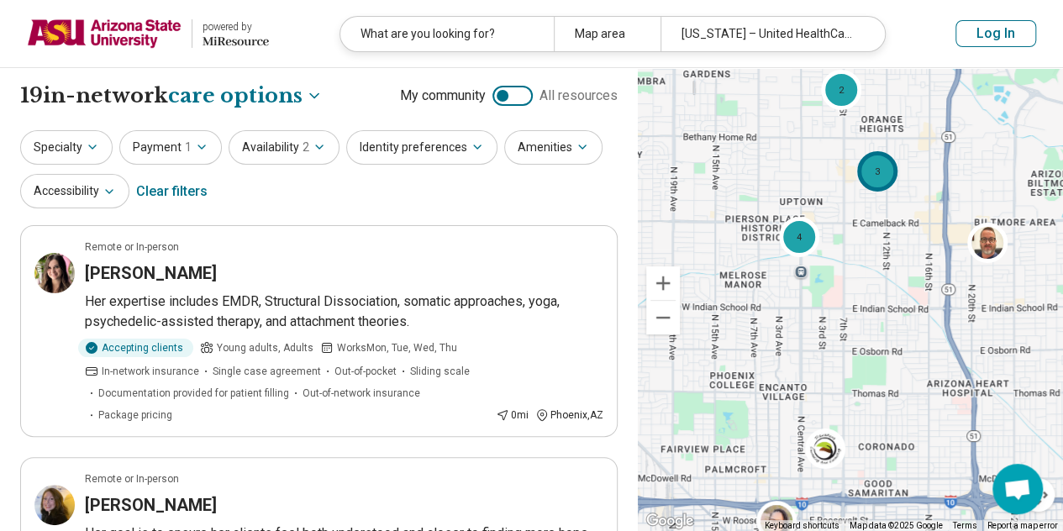
click at [882, 179] on div "3" at bounding box center [877, 171] width 40 height 40
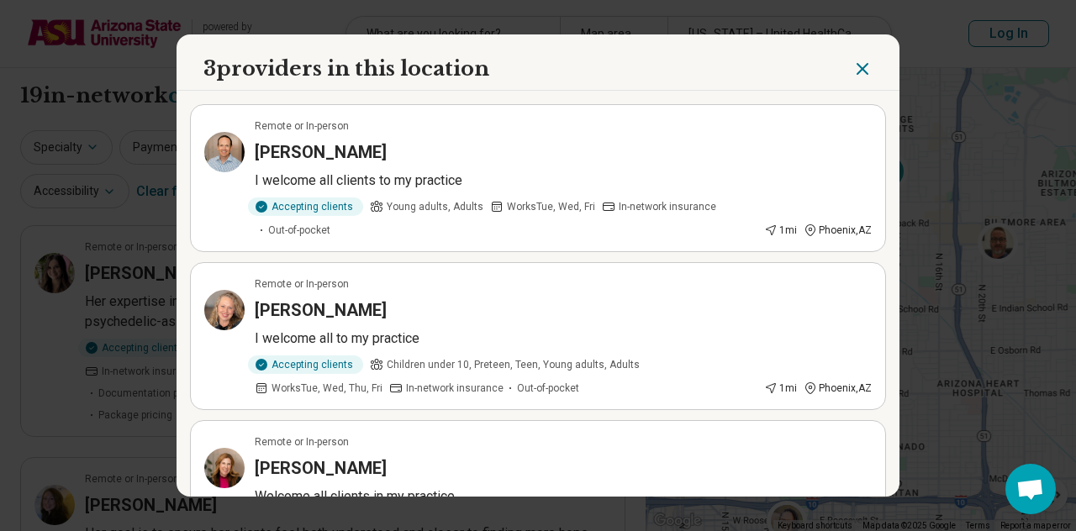
click at [854, 76] on icon "Close" at bounding box center [862, 69] width 20 height 20
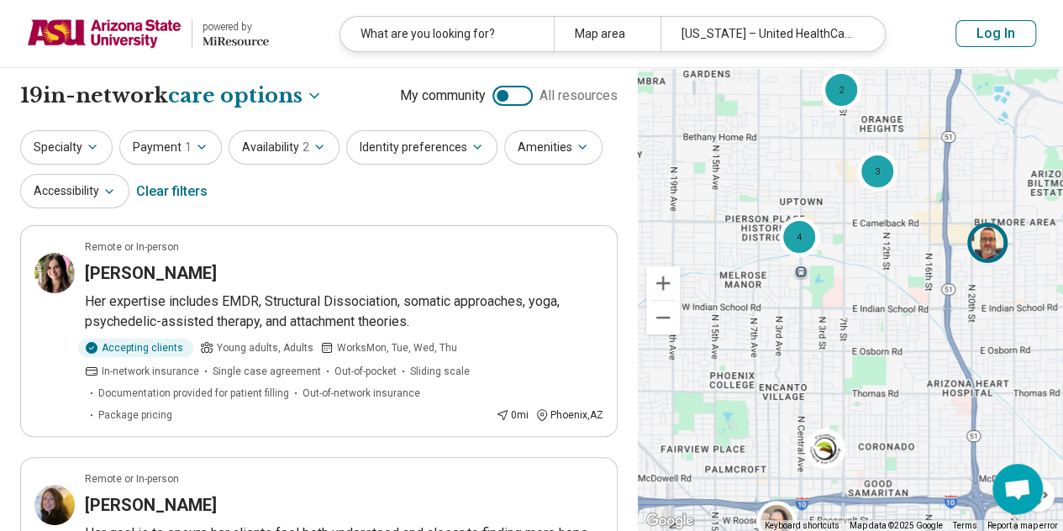
click at [982, 246] on img at bounding box center [987, 243] width 40 height 40
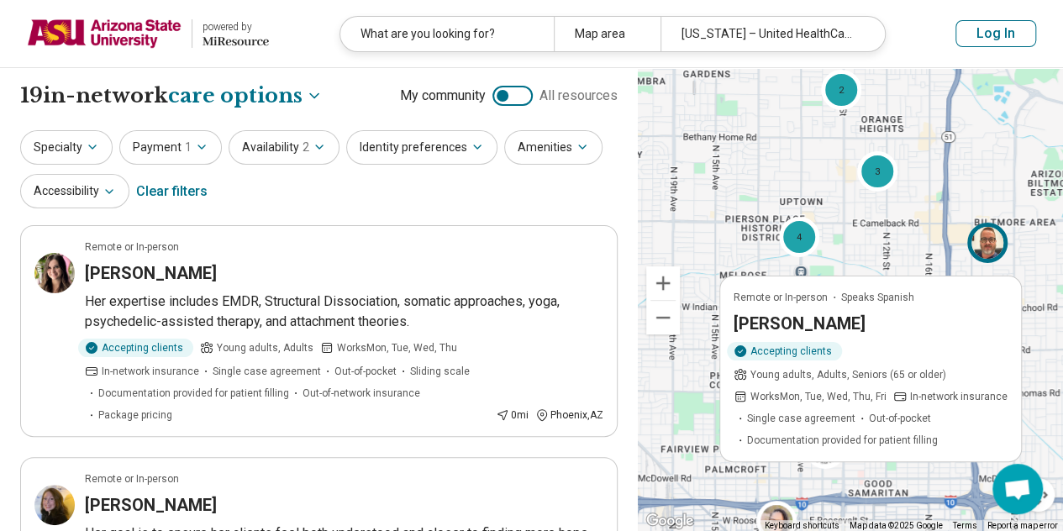
click at [990, 244] on img at bounding box center [987, 243] width 40 height 40
click at [830, 320] on h3 "Gerhard Gomez" at bounding box center [800, 324] width 132 height 24
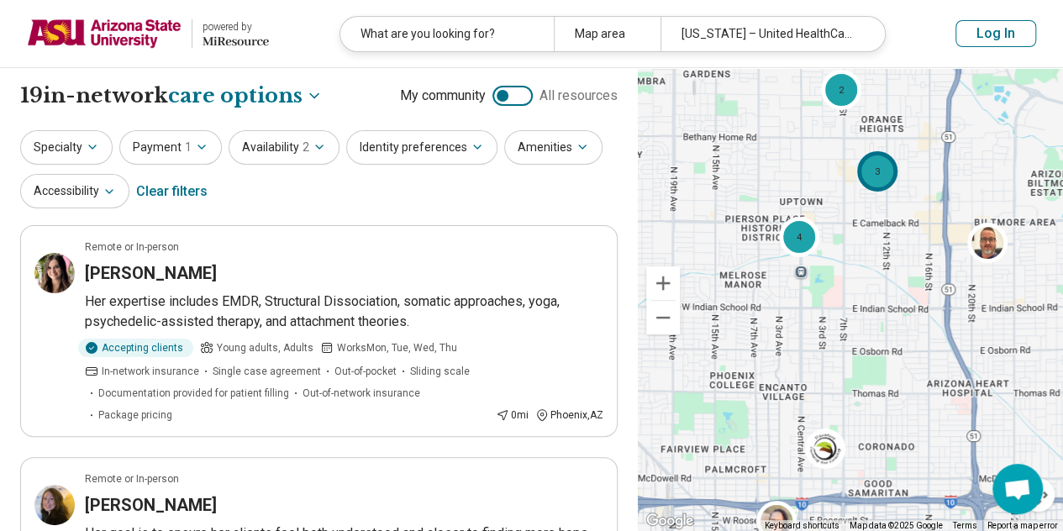
click at [874, 176] on div "3" at bounding box center [877, 171] width 40 height 40
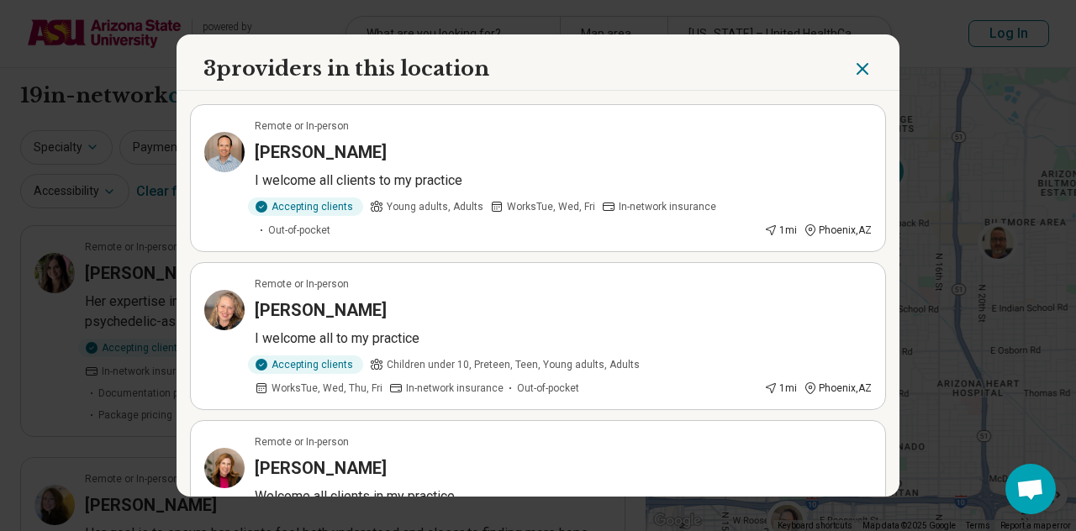
click at [852, 70] on icon "Close" at bounding box center [862, 69] width 20 height 20
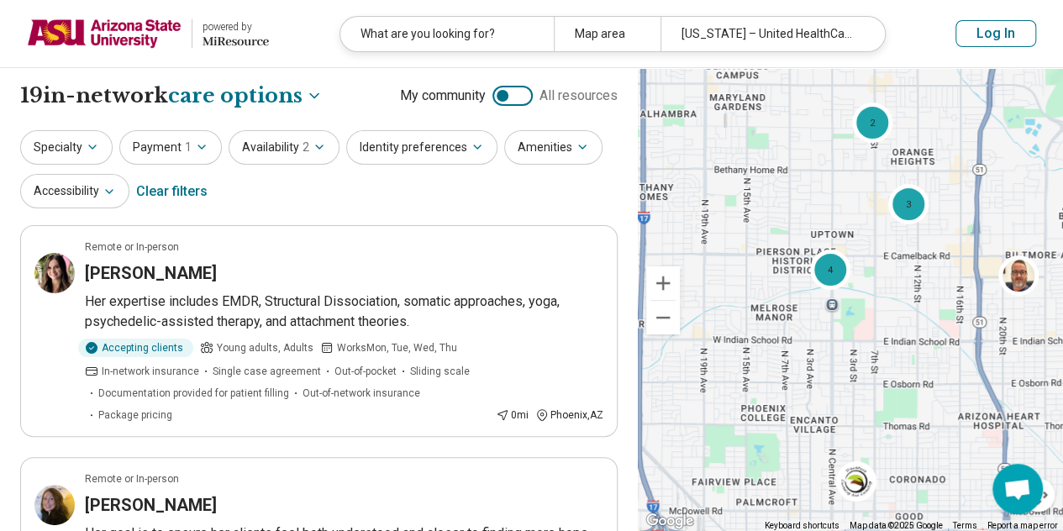
drag, startPoint x: 766, startPoint y: 296, endPoint x: 802, endPoint y: 332, distance: 51.1
click at [802, 332] on div "4 2 3 2 7" at bounding box center [850, 300] width 425 height 464
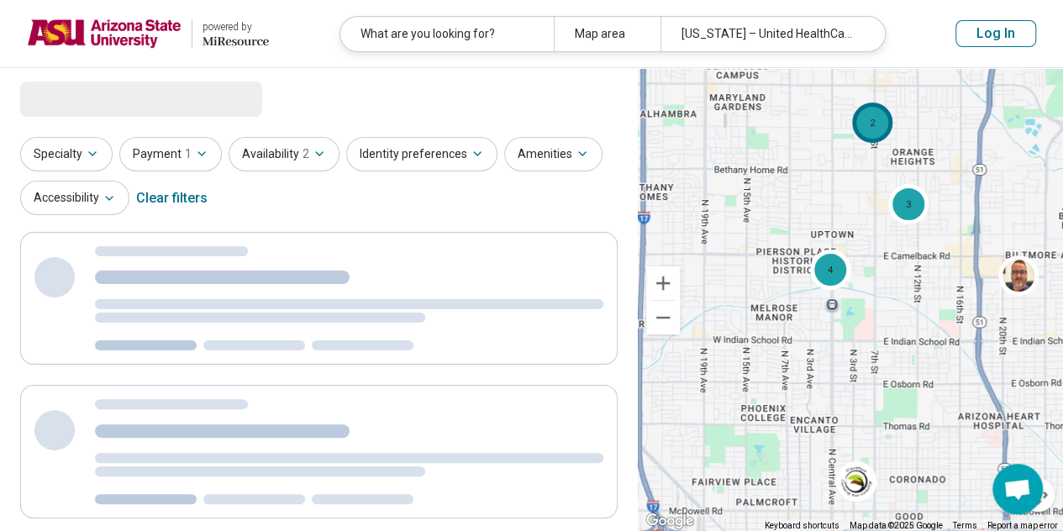
click at [872, 122] on div "2" at bounding box center [872, 123] width 40 height 40
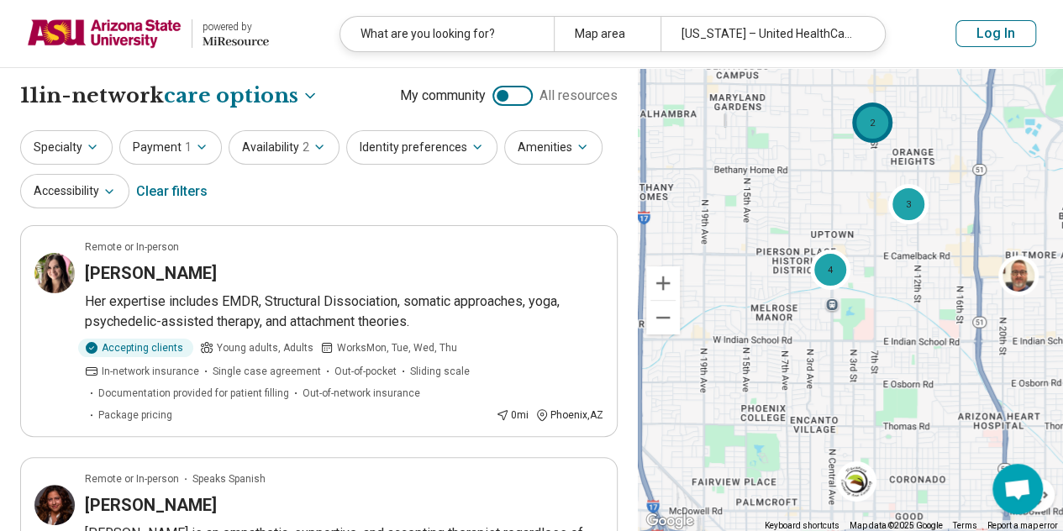
click at [874, 132] on div "2" at bounding box center [872, 123] width 40 height 40
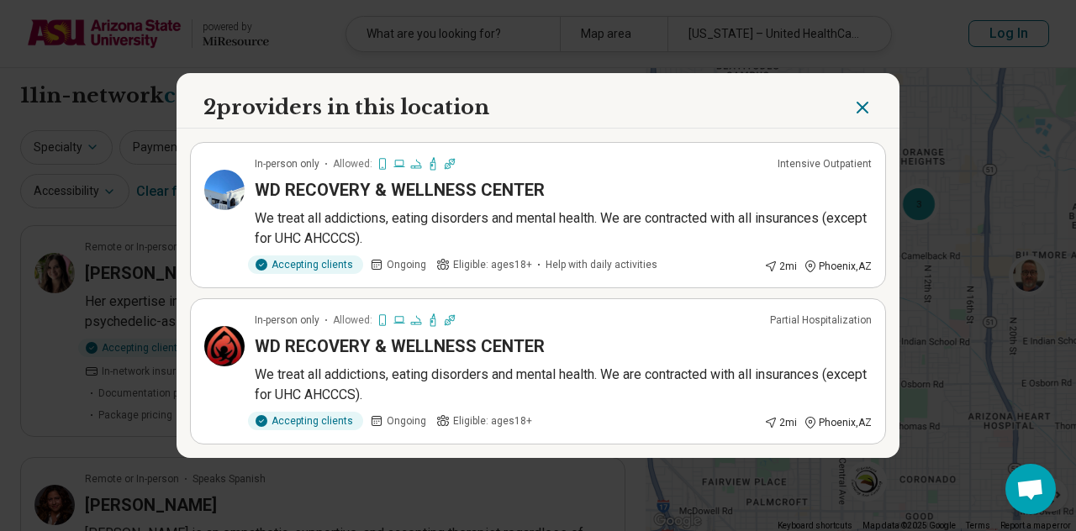
click at [352, 192] on h3 "WD RECOVERY & WELLNESS CENTER" at bounding box center [400, 190] width 290 height 24
click at [854, 102] on icon "Close" at bounding box center [862, 107] width 20 height 20
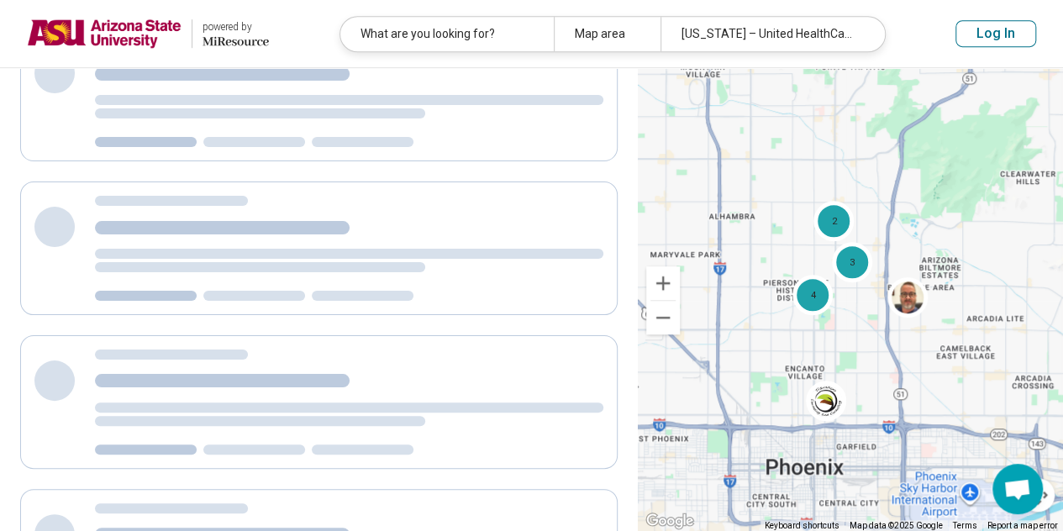
scroll to position [259, 0]
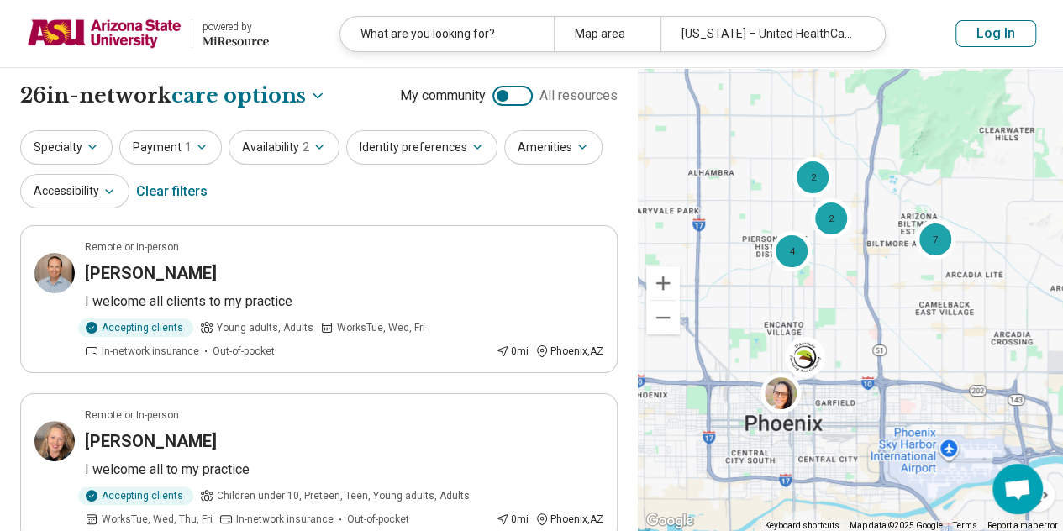
drag, startPoint x: 830, startPoint y: 358, endPoint x: 808, endPoint y: 305, distance: 57.6
click at [808, 305] on div "2 2 4 2 7 2" at bounding box center [850, 300] width 425 height 464
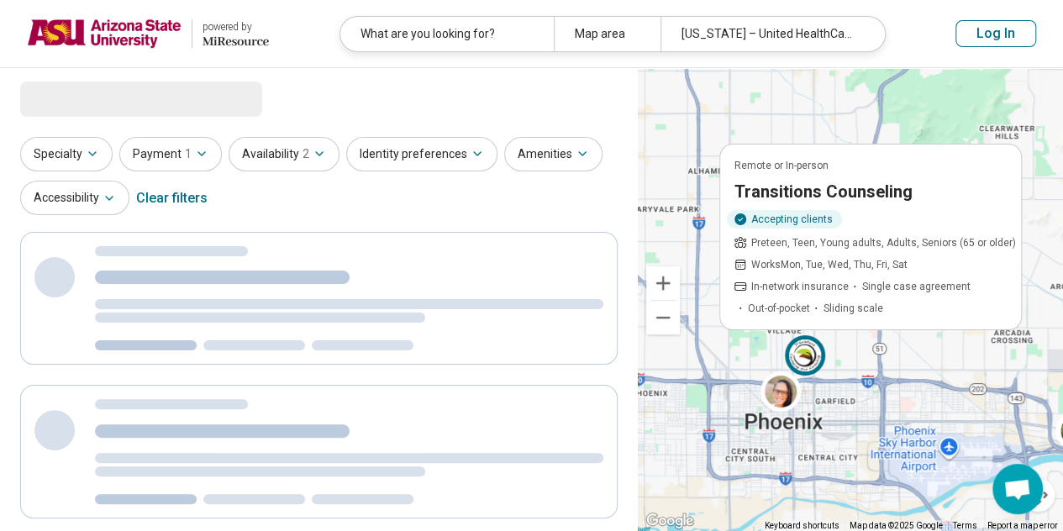
select select "***"
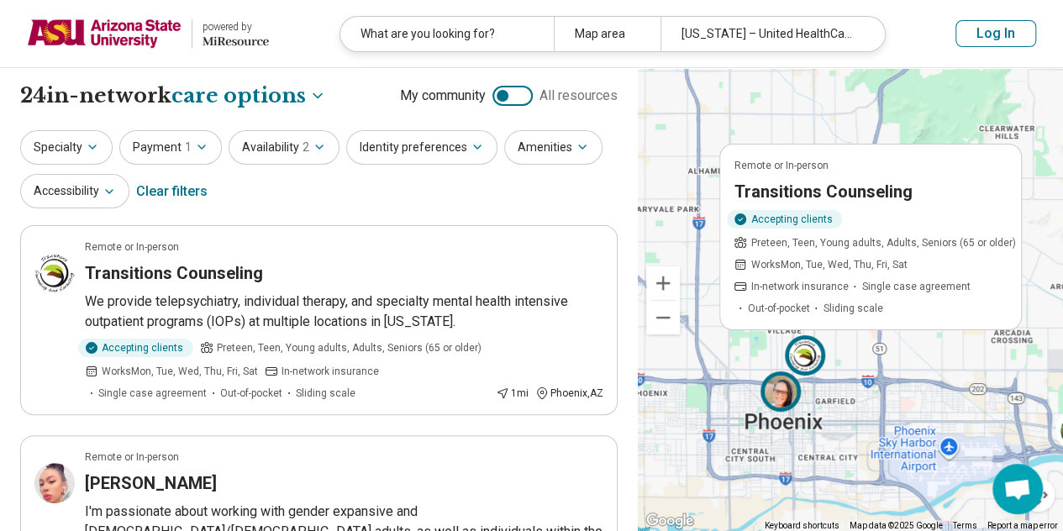
click at [788, 403] on img at bounding box center [781, 391] width 40 height 40
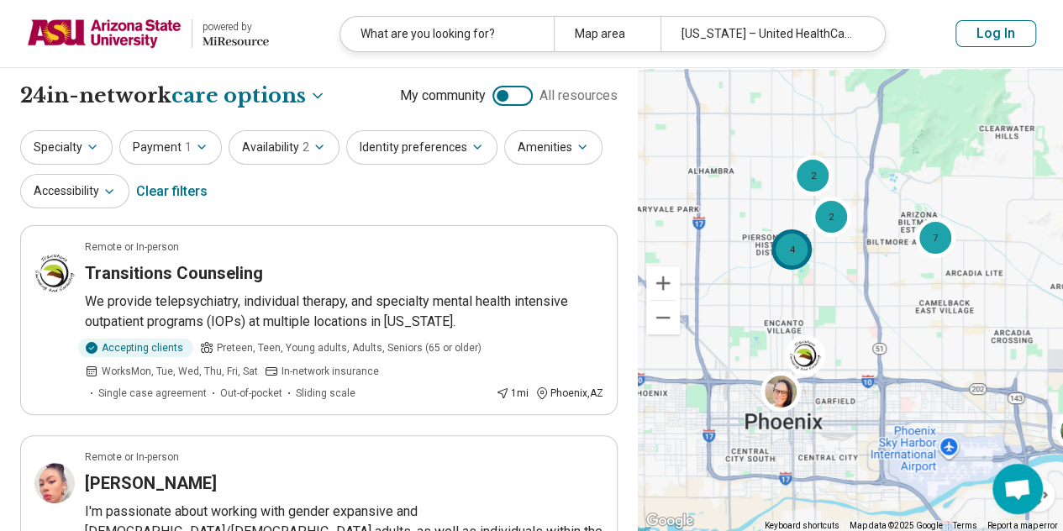
click at [798, 262] on div "4" at bounding box center [792, 249] width 40 height 40
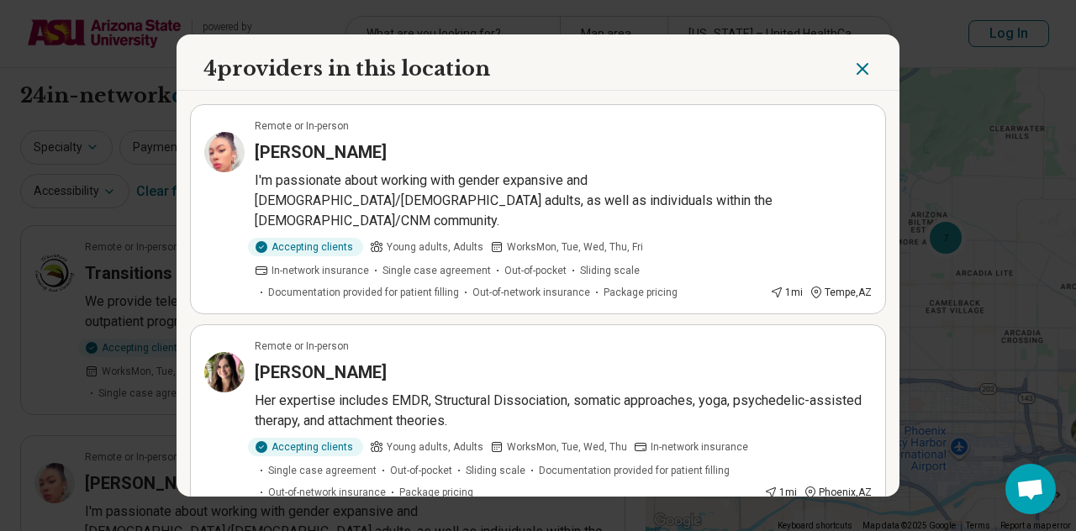
click at [333, 361] on h3 "Bethany Huffman" at bounding box center [321, 373] width 132 height 24
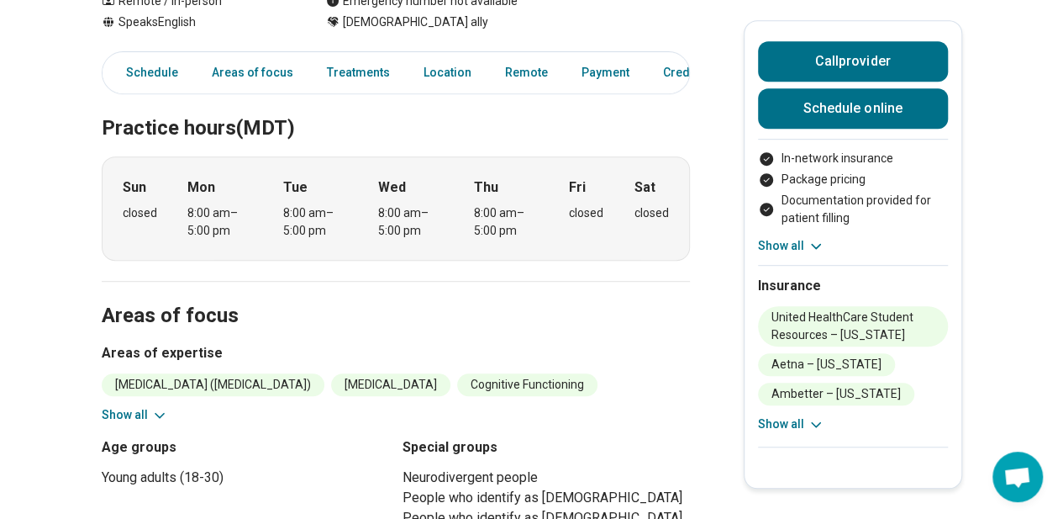
scroll to position [380, 0]
click at [161, 412] on icon at bounding box center [159, 414] width 8 height 4
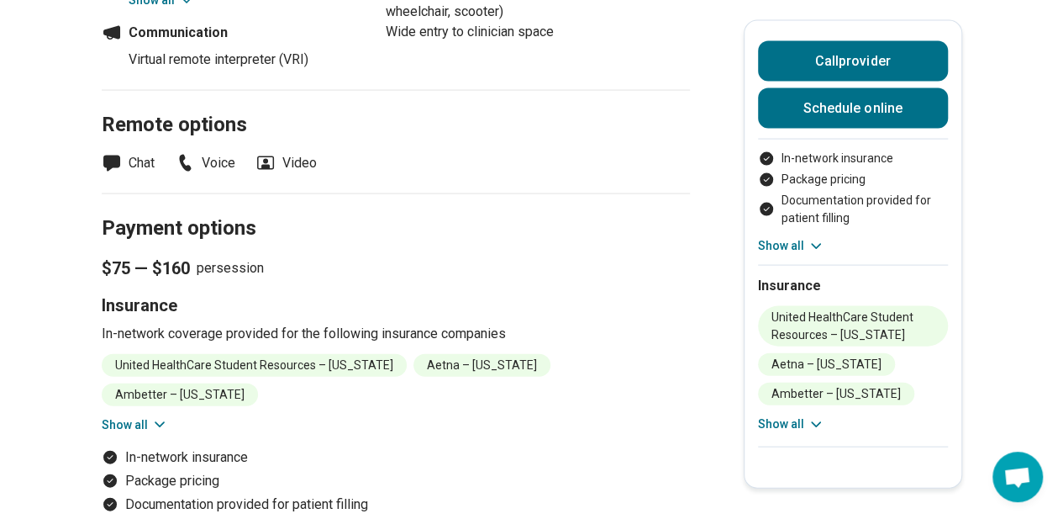
scroll to position [1671, 0]
click at [163, 422] on icon at bounding box center [159, 424] width 8 height 4
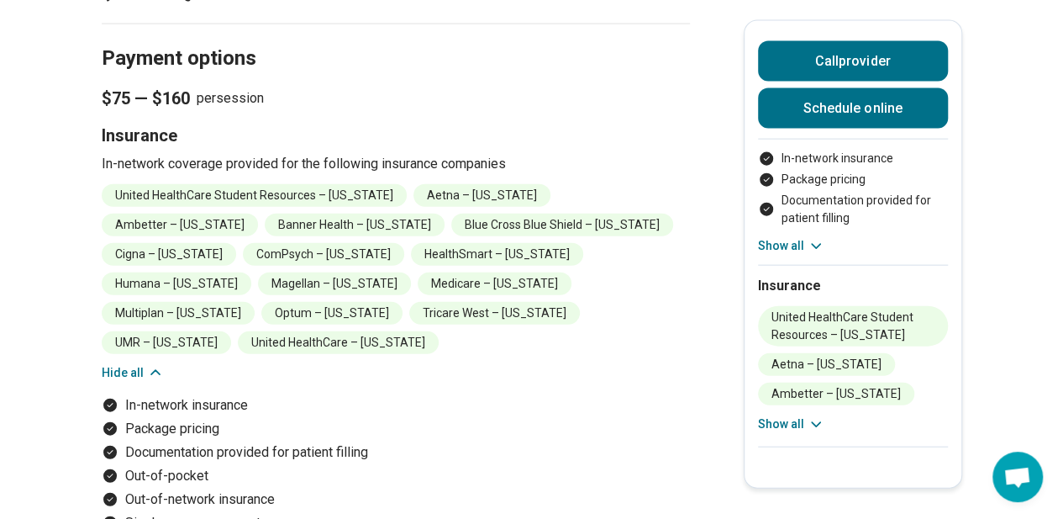
scroll to position [1841, 1]
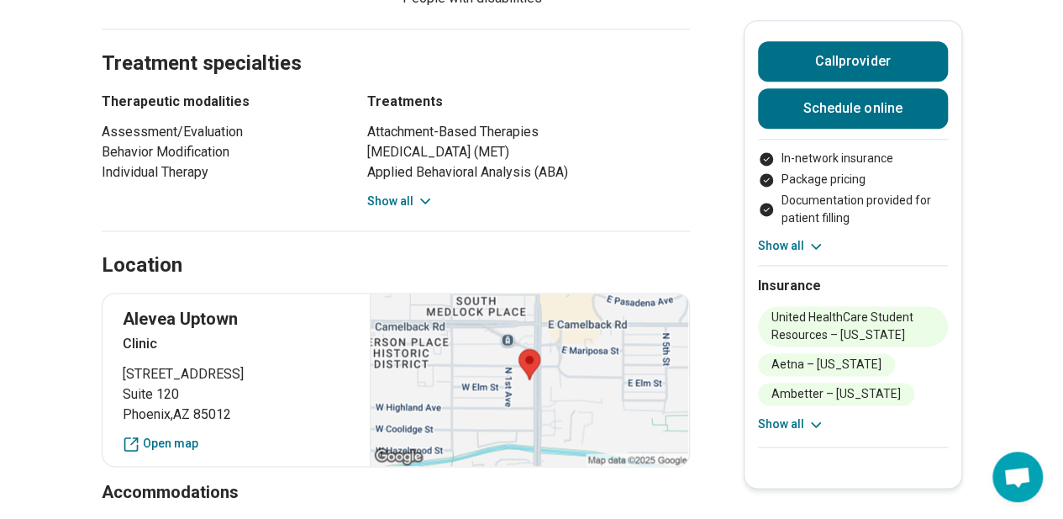
scroll to position [1048, 0]
click at [398, 204] on button "Show all" at bounding box center [400, 201] width 66 height 18
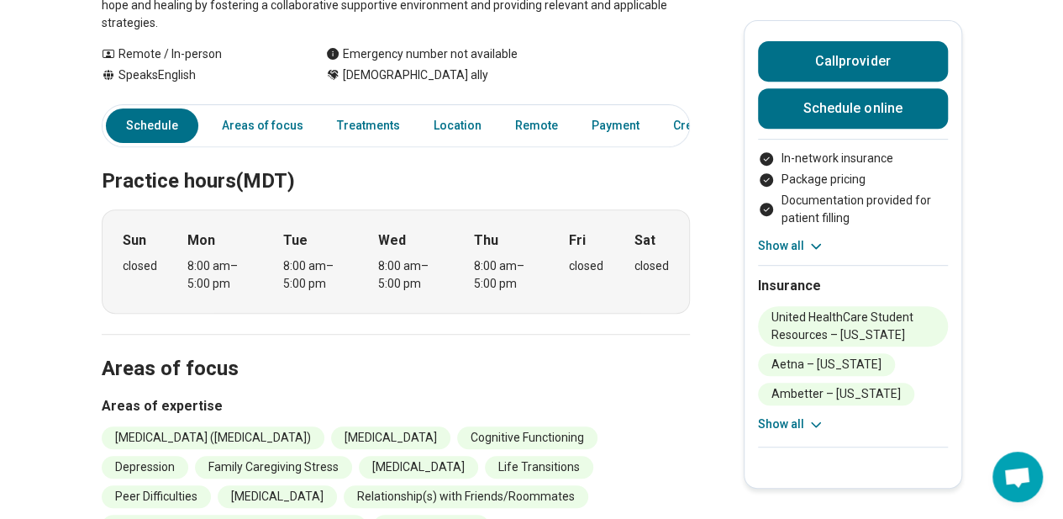
scroll to position [316, 13]
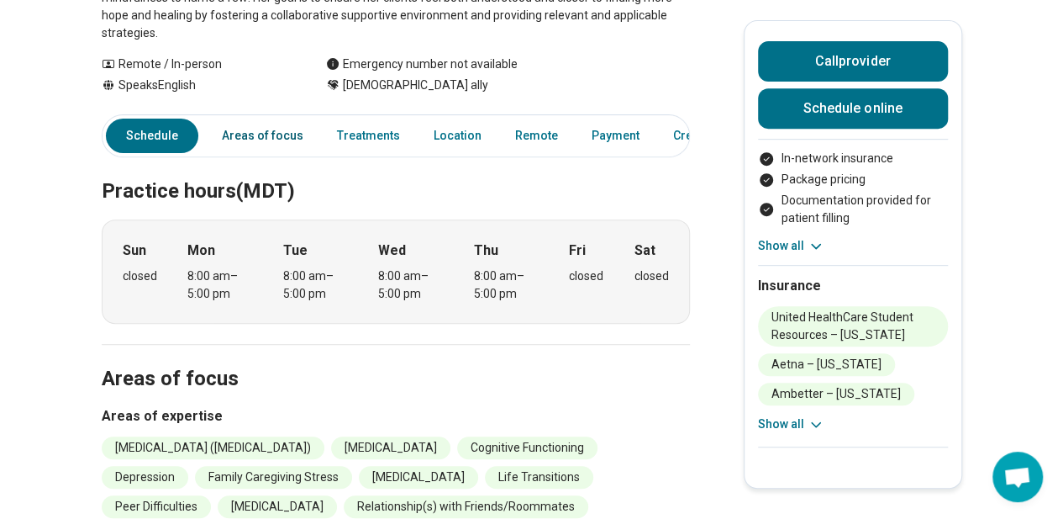
click at [271, 136] on link "Areas of focus" at bounding box center [263, 136] width 102 height 34
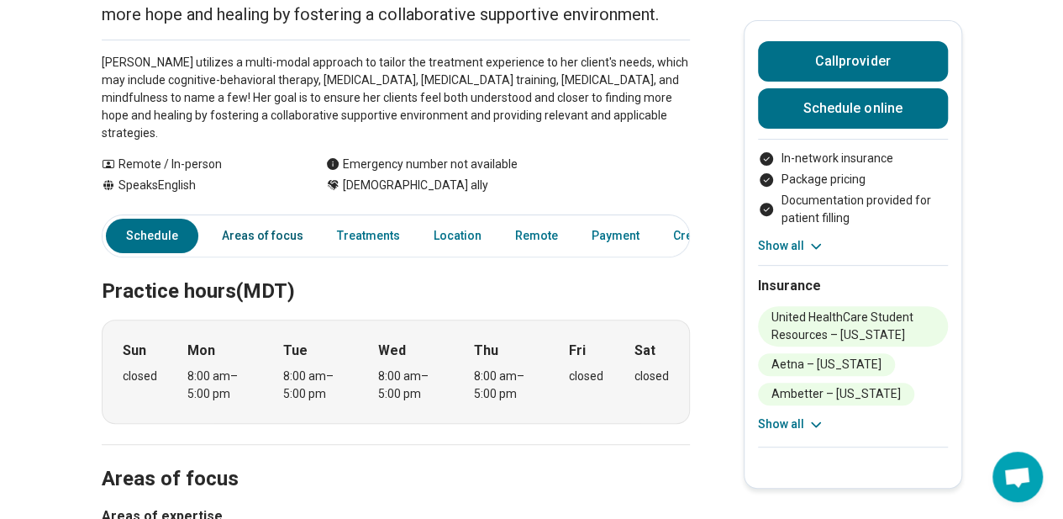
scroll to position [0, 13]
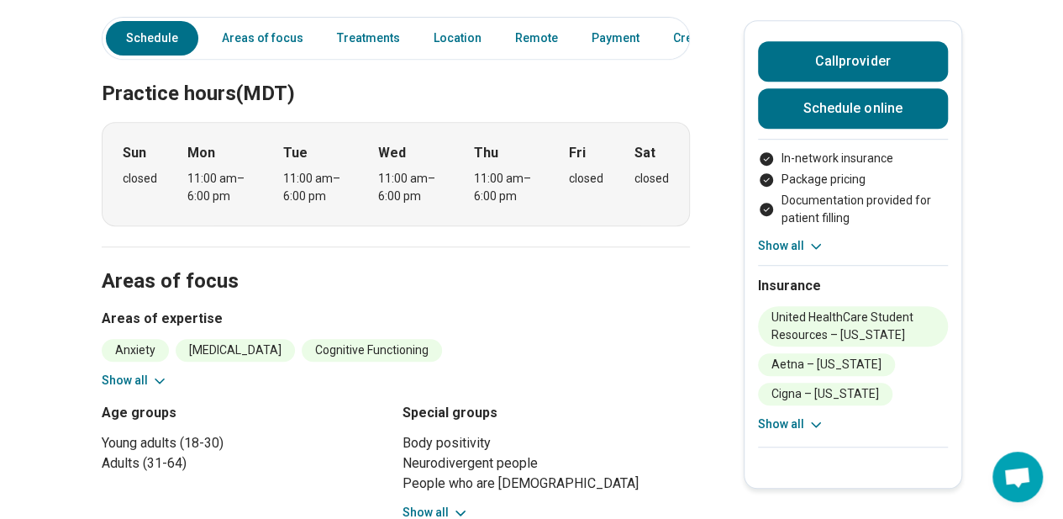
scroll to position [450, 0]
click at [159, 371] on icon at bounding box center [159, 379] width 17 height 17
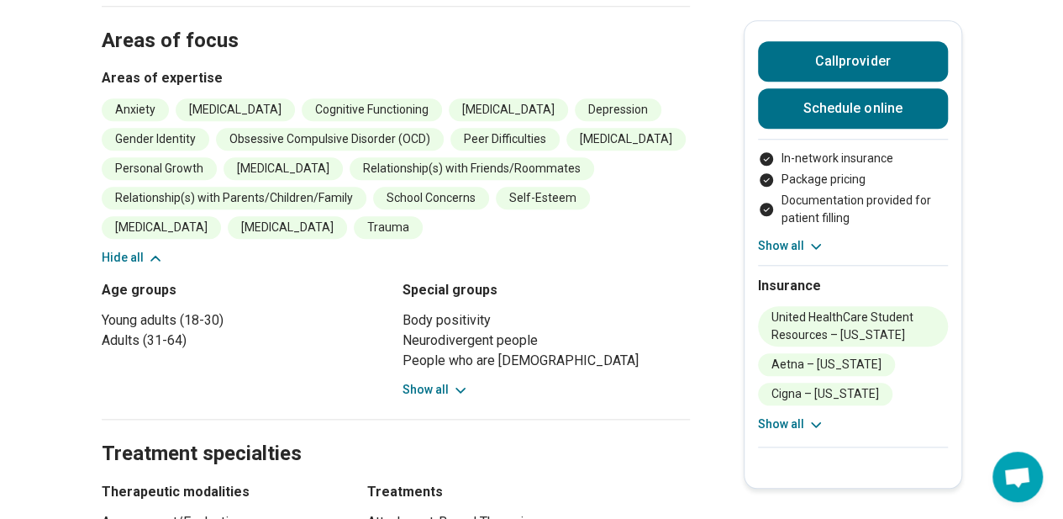
scroll to position [690, 0]
click at [457, 381] on icon at bounding box center [460, 389] width 17 height 17
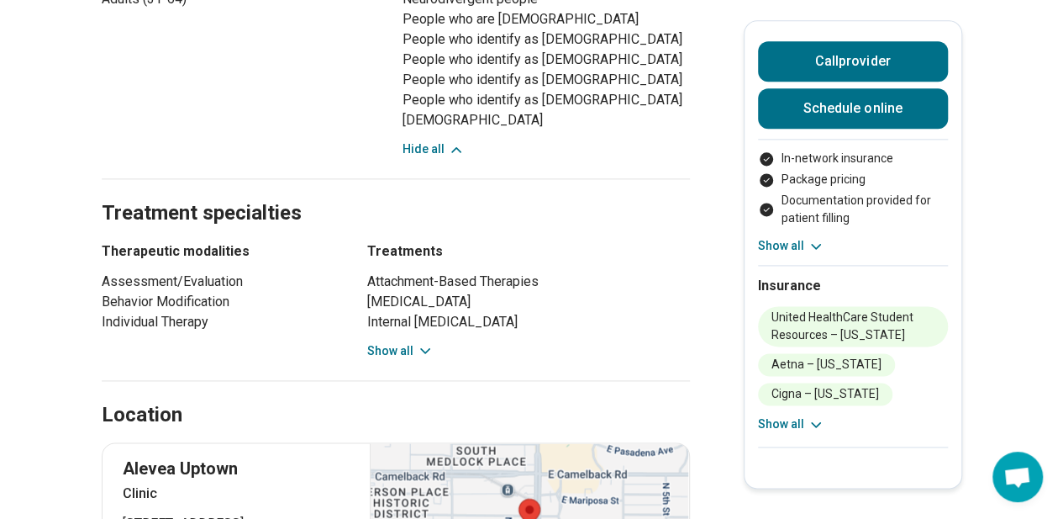
scroll to position [1034, 0]
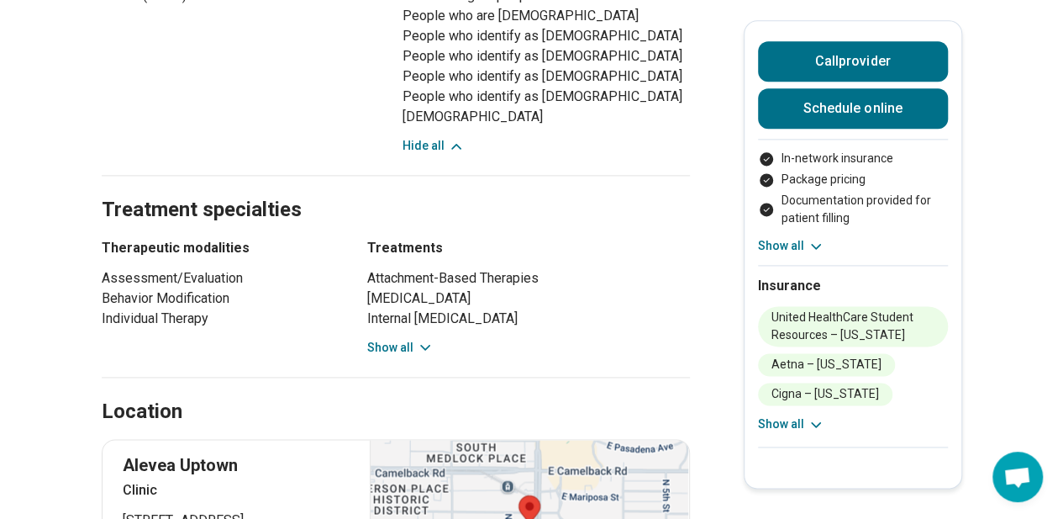
click at [395, 339] on button "Show all" at bounding box center [400, 348] width 66 height 18
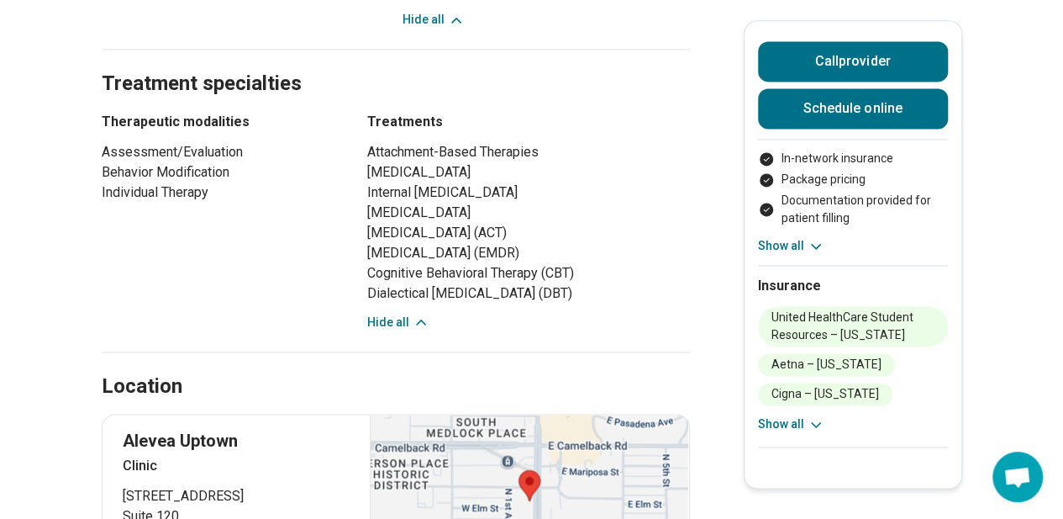
scroll to position [1287, 0]
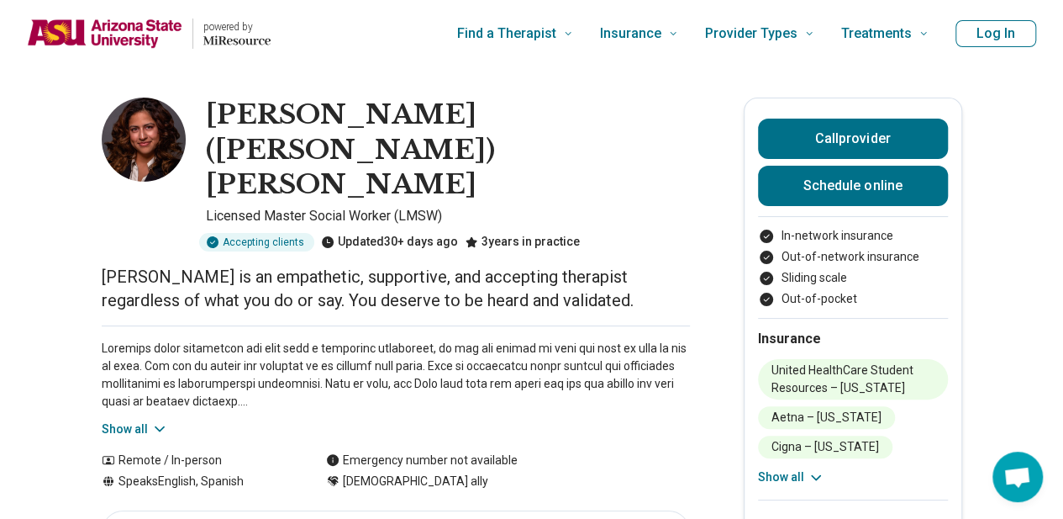
click at [140, 420] on button "Show all" at bounding box center [135, 429] width 66 height 18
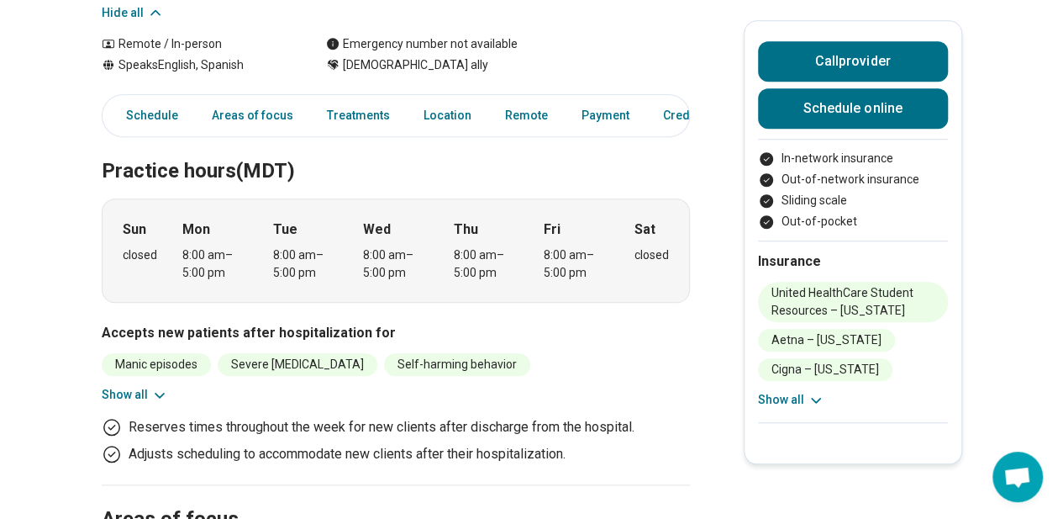
scroll to position [593, 0]
click at [162, 386] on icon at bounding box center [159, 394] width 17 height 17
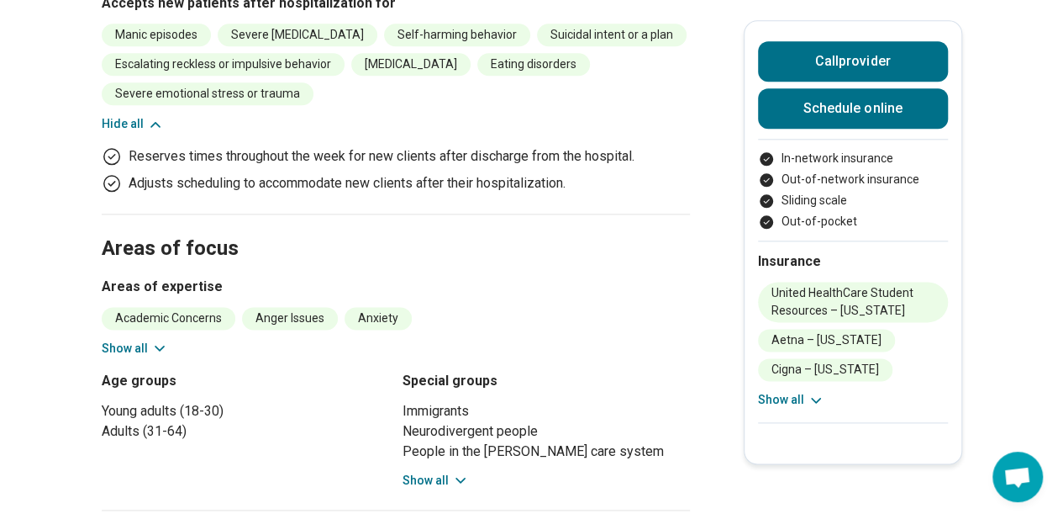
scroll to position [927, 0]
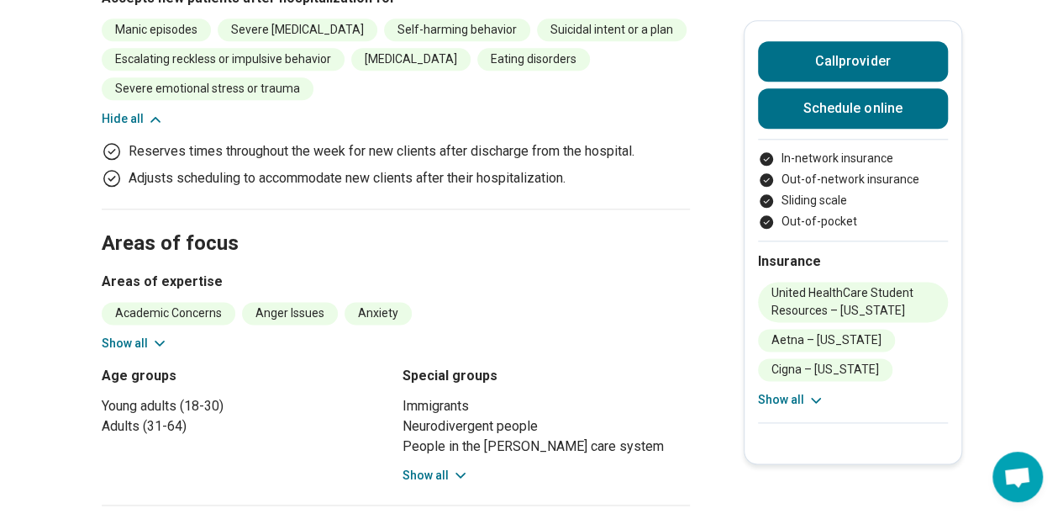
click at [165, 334] on icon at bounding box center [159, 342] width 17 height 17
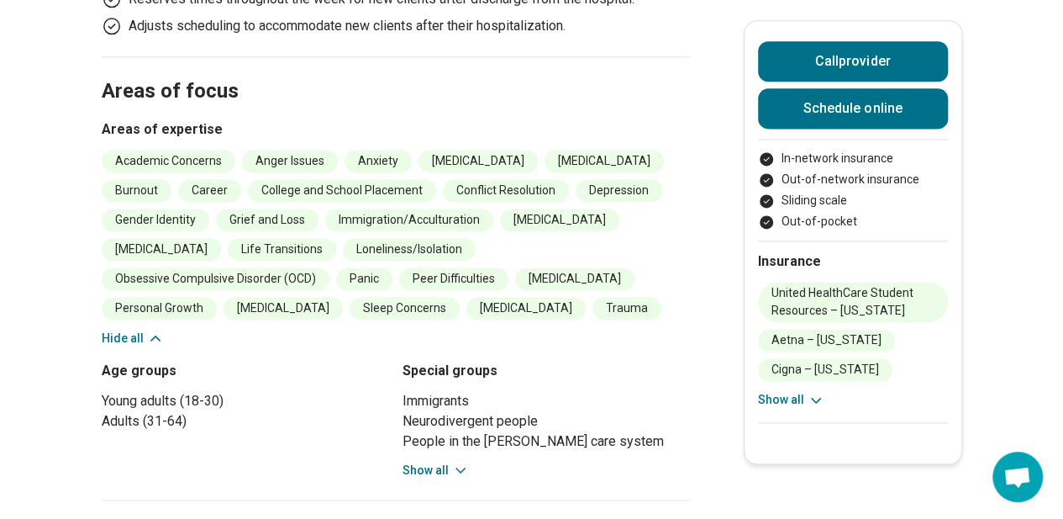
scroll to position [1080, 0]
click at [457, 461] on icon at bounding box center [460, 469] width 17 height 17
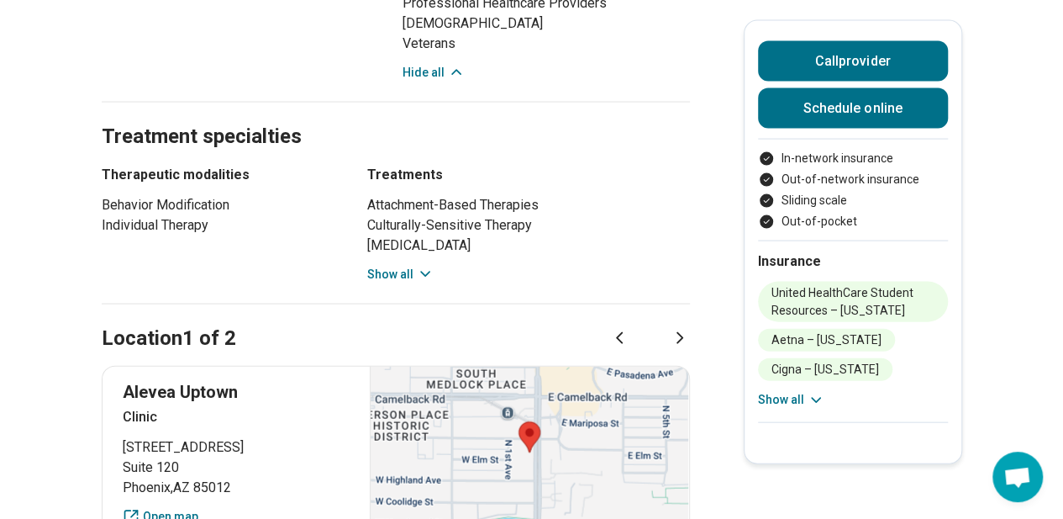
scroll to position [1683, 2]
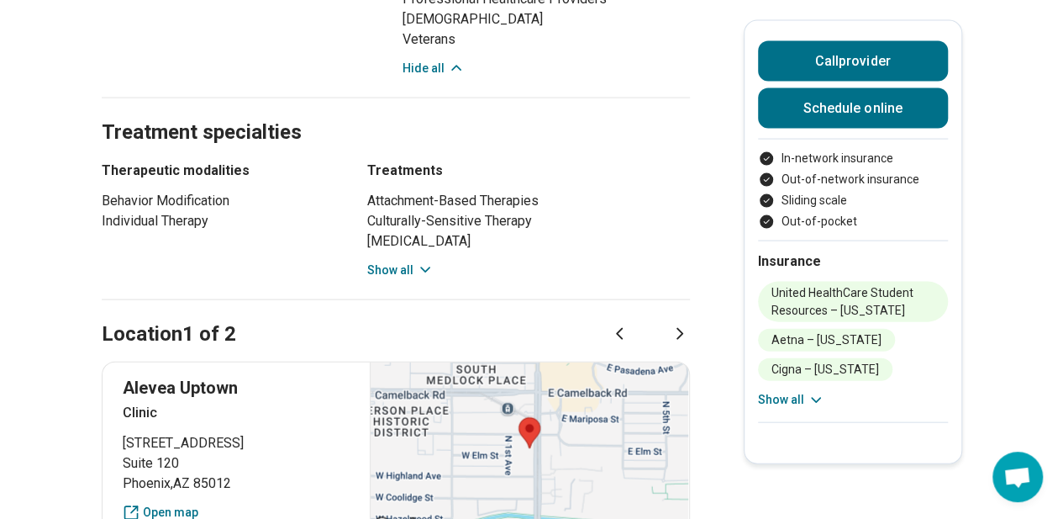
click at [681, 329] on icon at bounding box center [679, 334] width 5 height 10
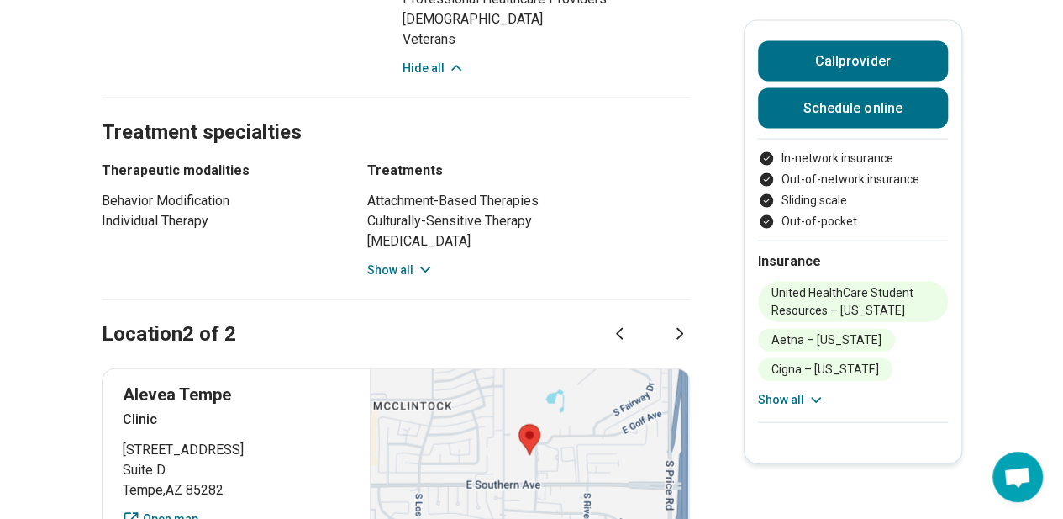
click at [624, 324] on icon at bounding box center [619, 334] width 20 height 20
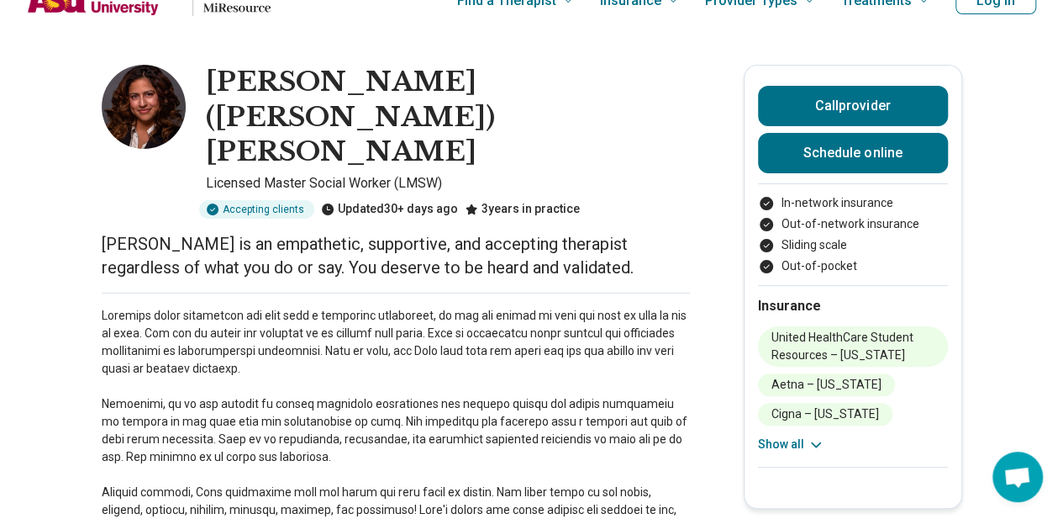
scroll to position [0, 13]
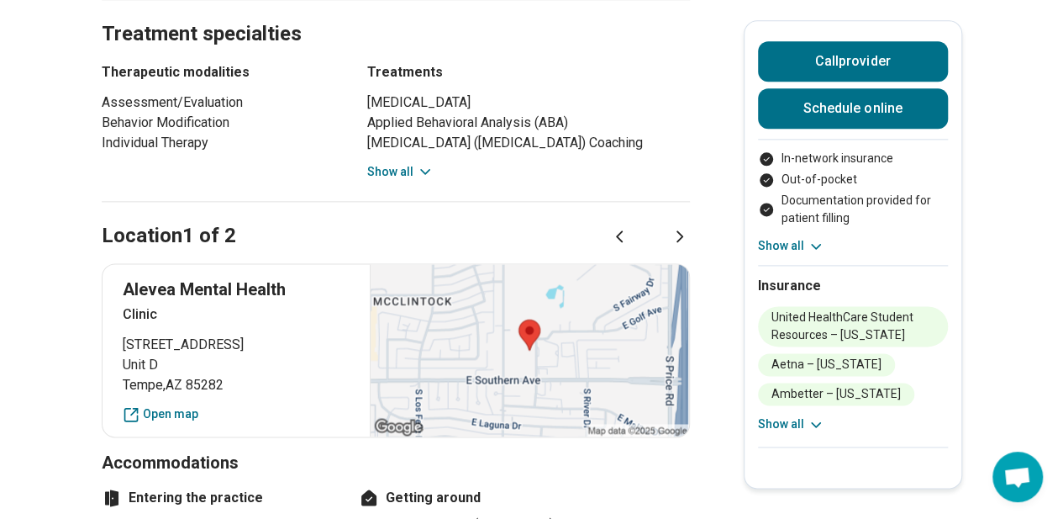
scroll to position [1014, 0]
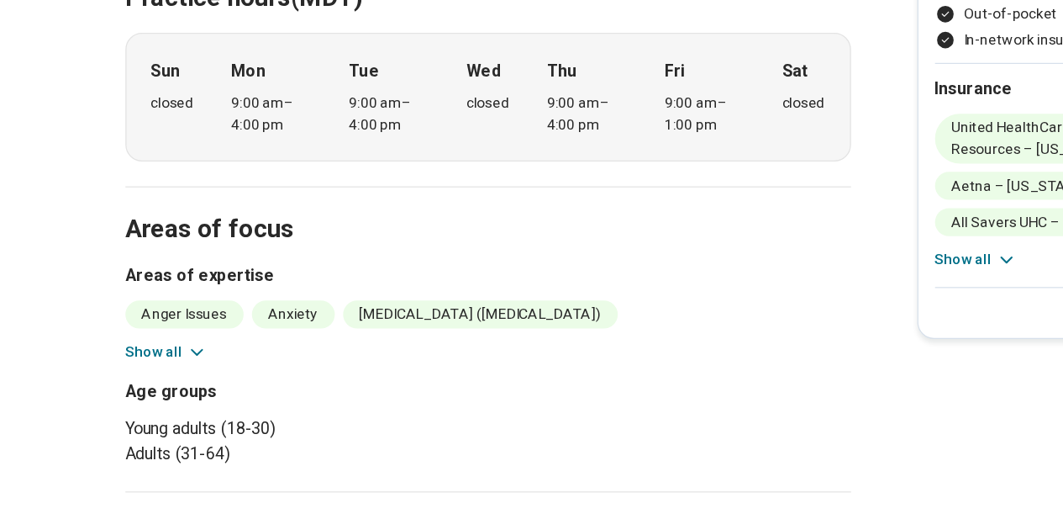
scroll to position [319, 0]
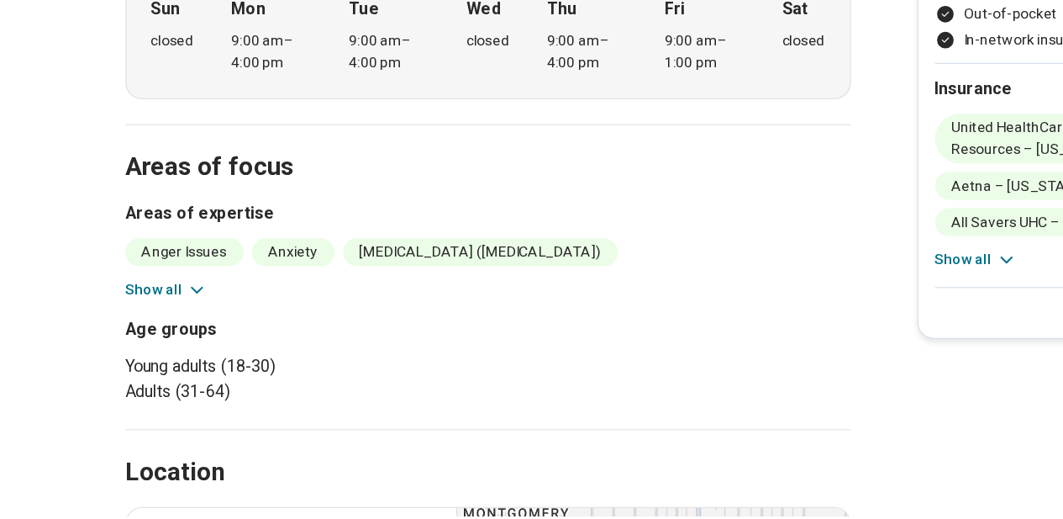
click at [161, 330] on icon at bounding box center [159, 335] width 17 height 17
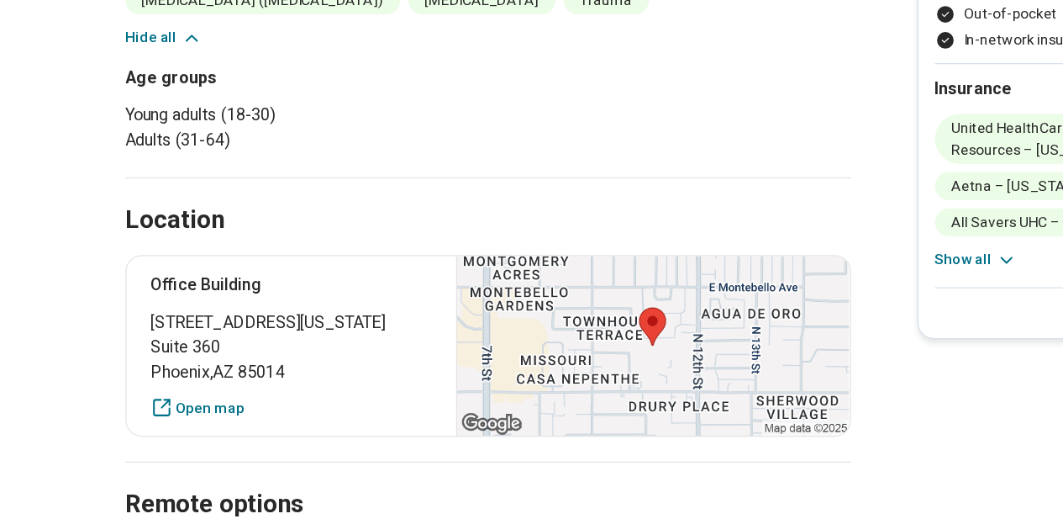
scroll to position [612, 0]
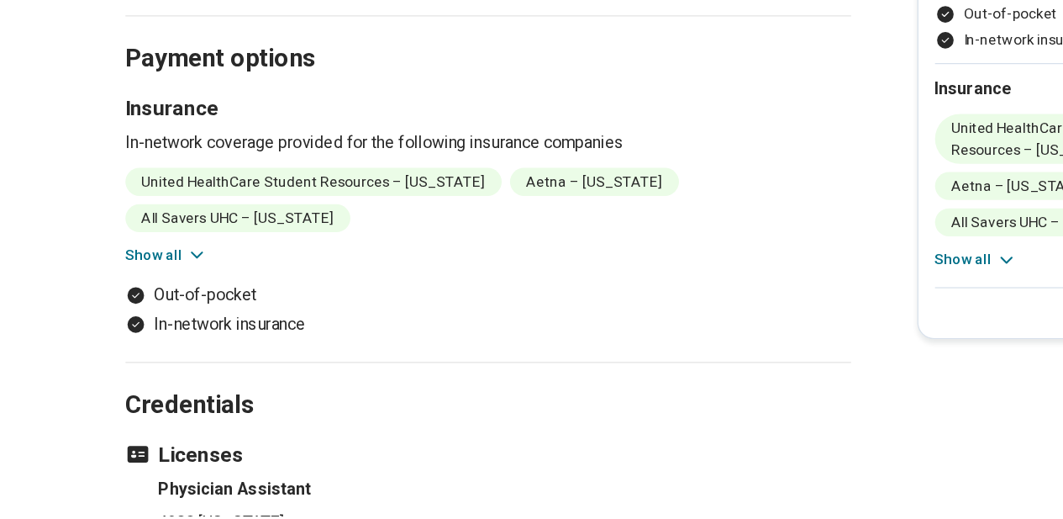
click at [250, 374] on h2 "Credentials" at bounding box center [396, 408] width 588 height 69
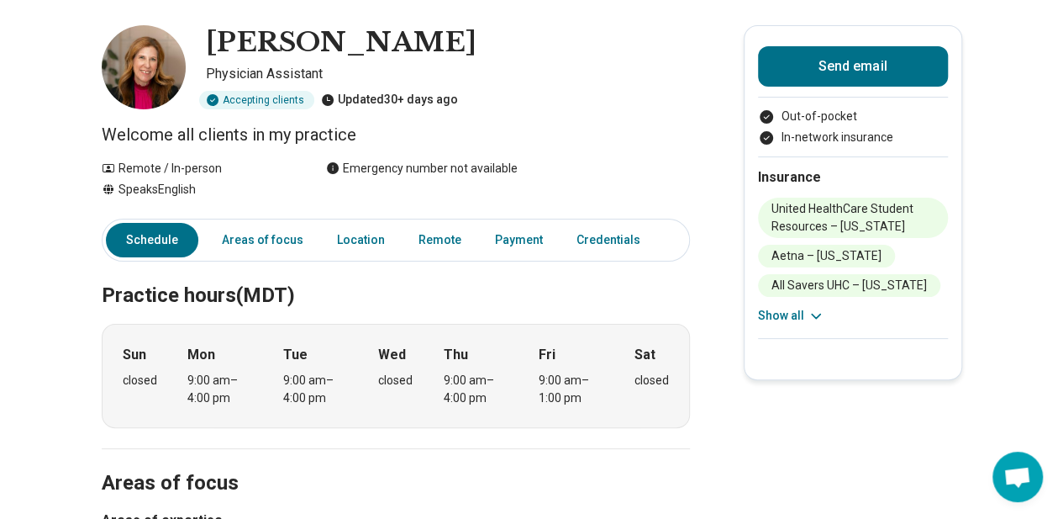
scroll to position [0, 0]
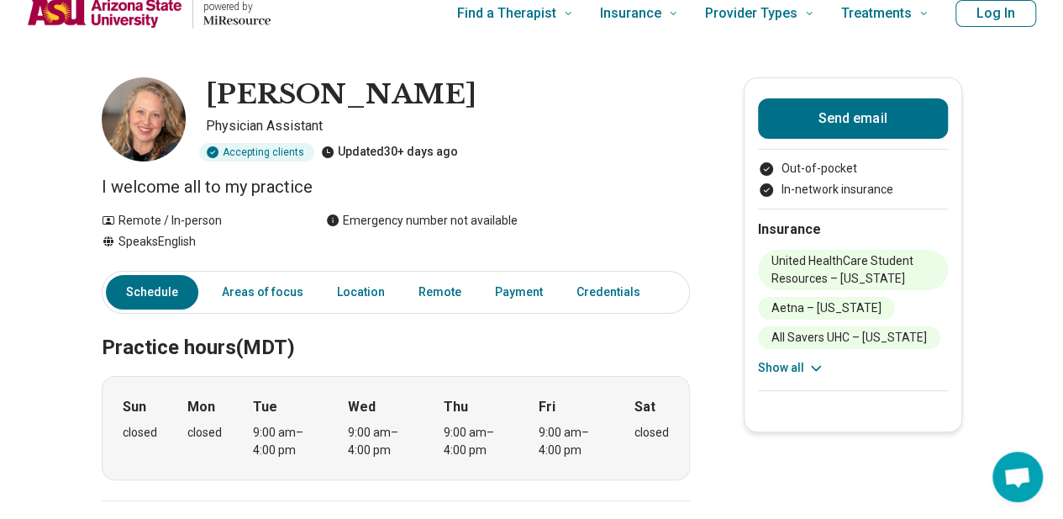
scroll to position [0, 13]
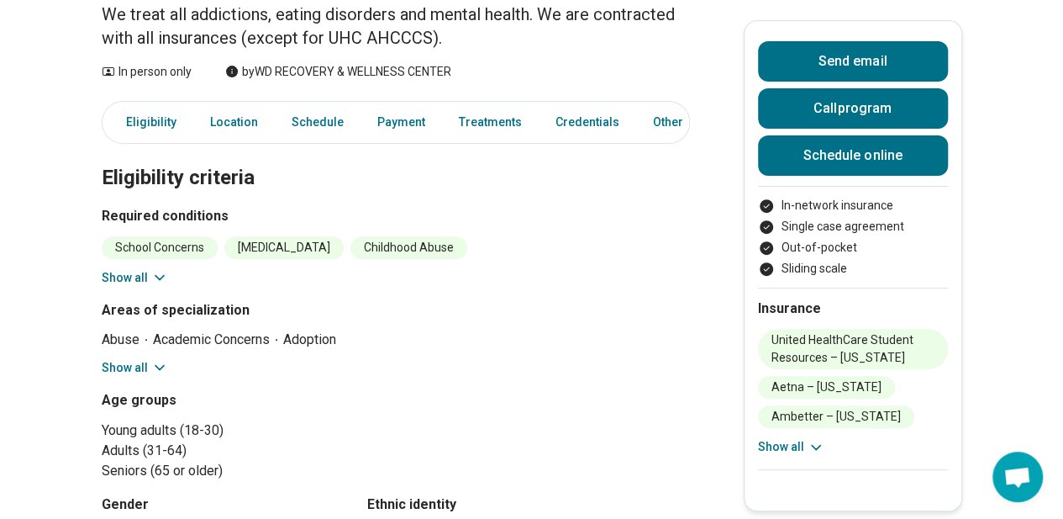
scroll to position [204, 0]
click icon
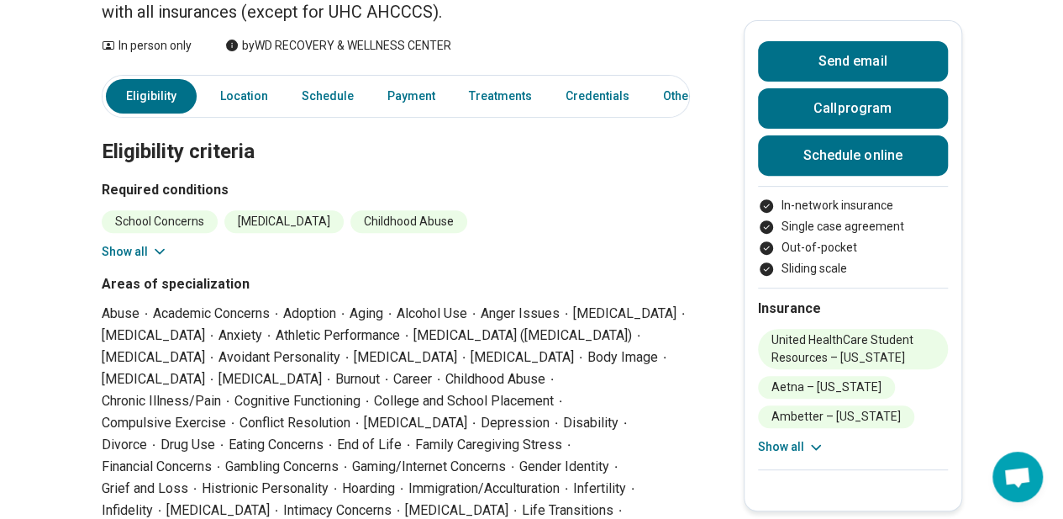
scroll to position [0, 0]
